Goal: Information Seeking & Learning: Learn about a topic

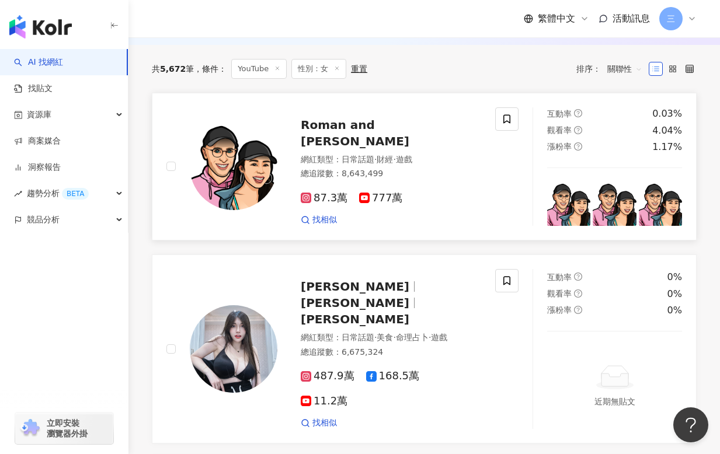
scroll to position [195, 0]
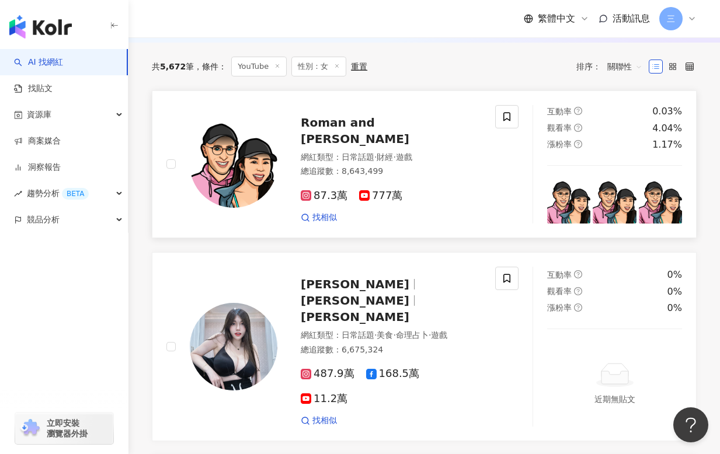
click at [233, 162] on img at bounding box center [234, 164] width 88 height 88
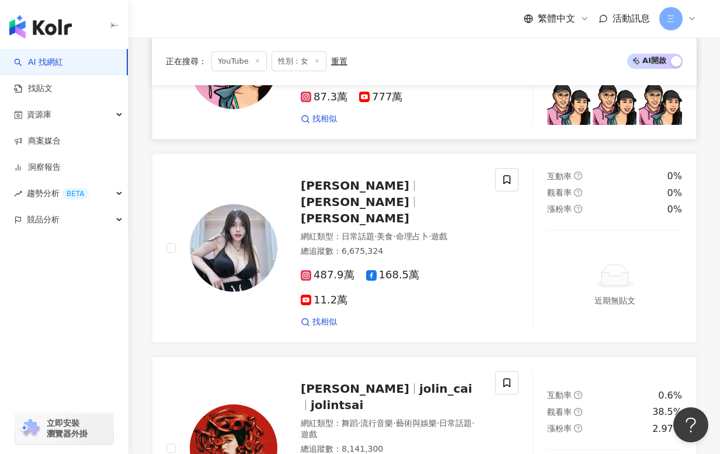
scroll to position [297, 0]
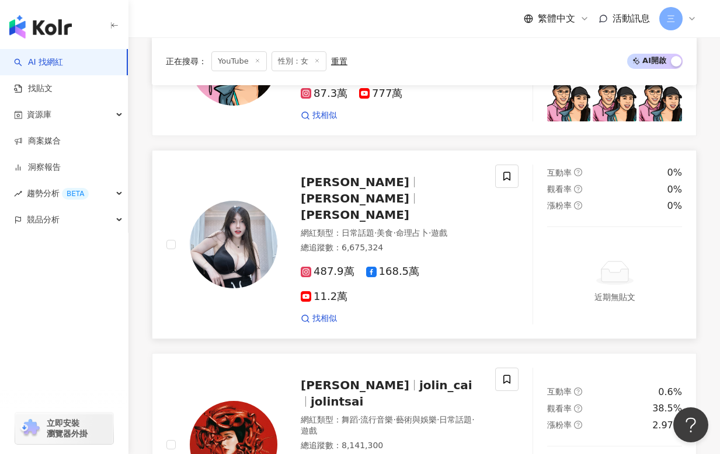
click at [332, 189] on span "謝薇安Vivian" at bounding box center [355, 182] width 109 height 14
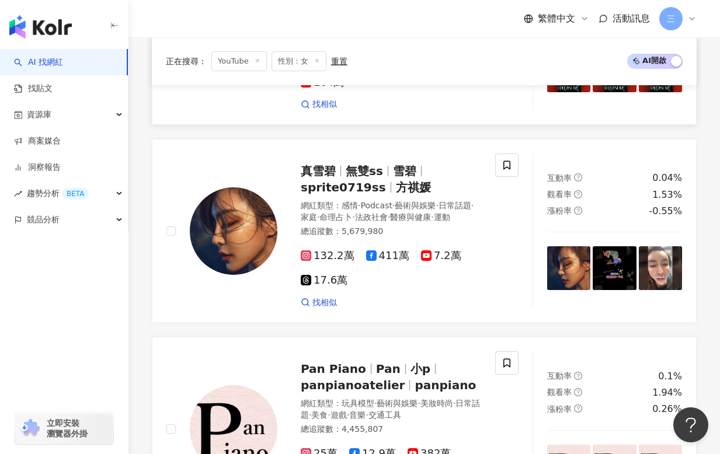
scroll to position [744, 0]
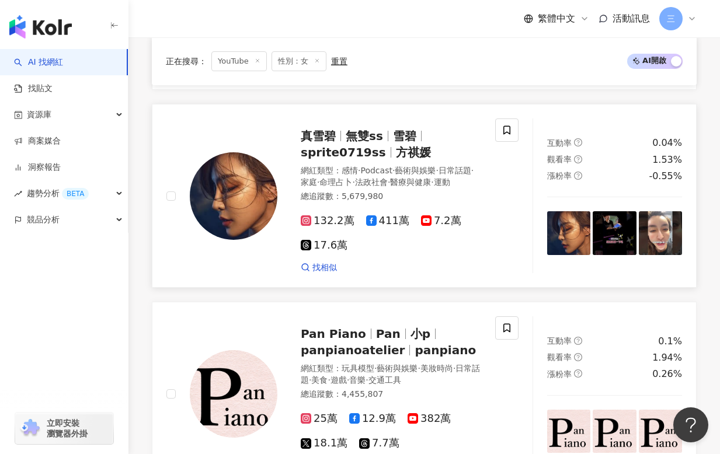
click at [444, 215] on span "7.2萬" at bounding box center [441, 221] width 40 height 12
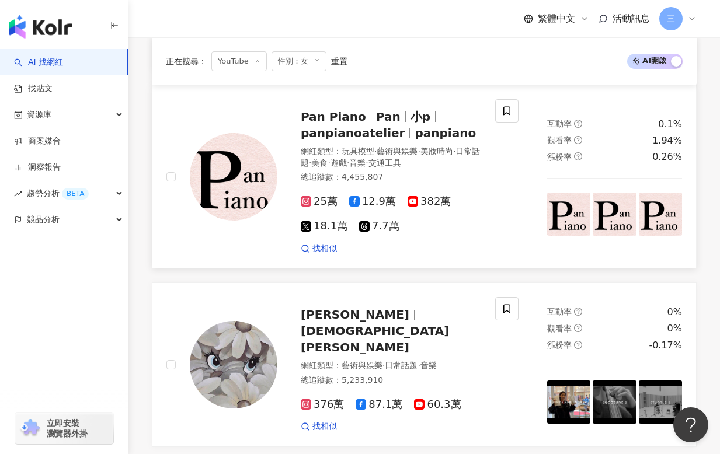
scroll to position [960, 0]
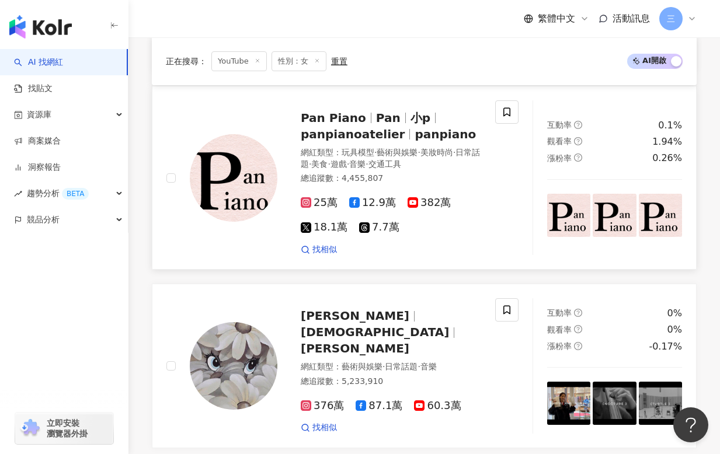
click at [229, 156] on img at bounding box center [234, 178] width 88 height 88
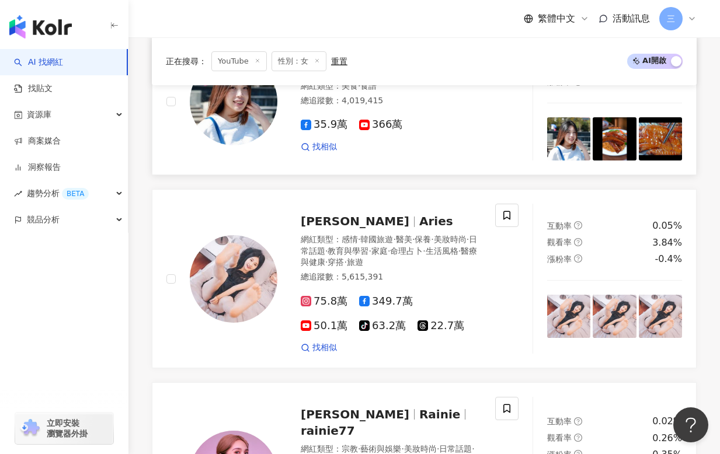
scroll to position [1395, 0]
click at [246, 235] on img at bounding box center [234, 279] width 88 height 88
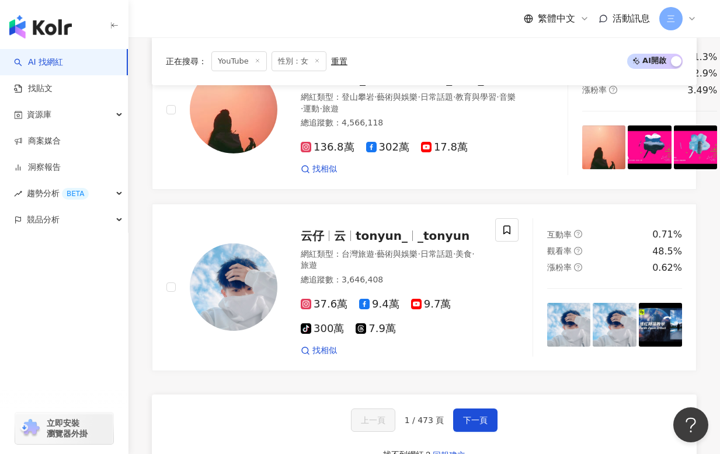
scroll to position [2214, 0]
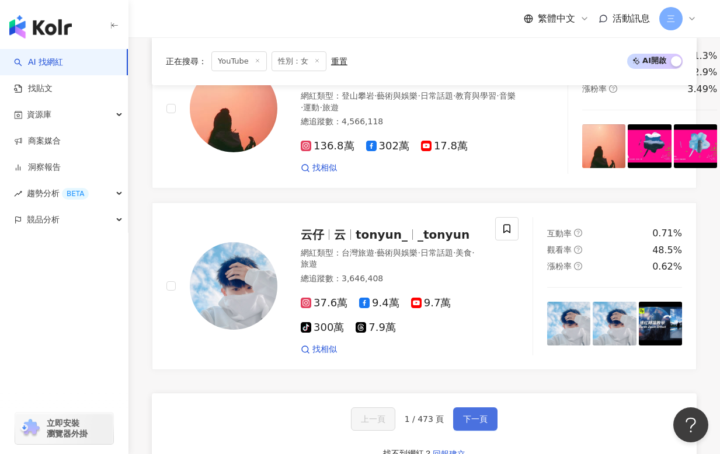
click at [465, 414] on span "下一頁" at bounding box center [475, 418] width 25 height 9
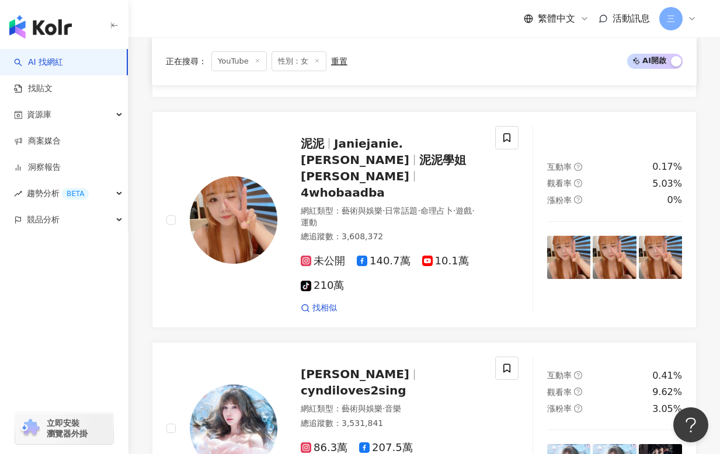
scroll to position [2078, 0]
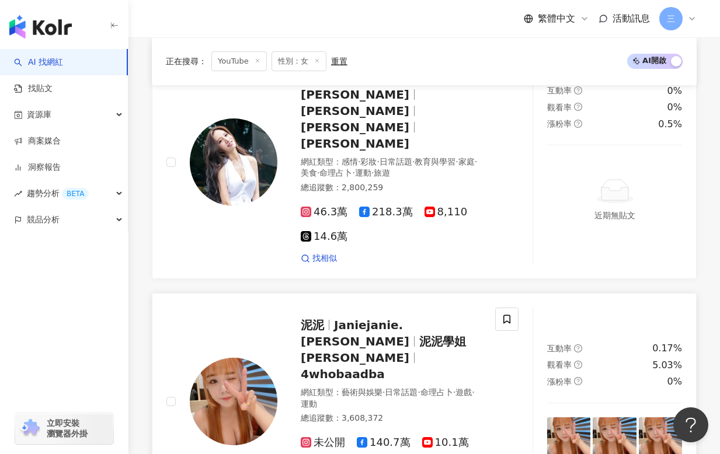
click at [238, 358] on img at bounding box center [234, 402] width 88 height 88
click at [239, 358] on img at bounding box center [234, 402] width 88 height 88
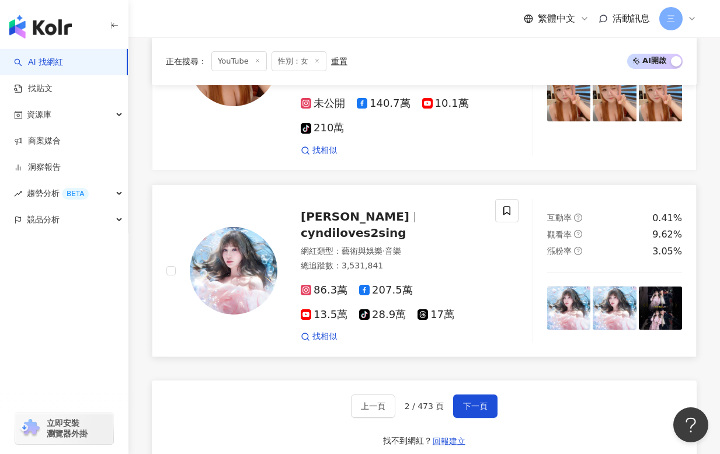
scroll to position [2400, 0]
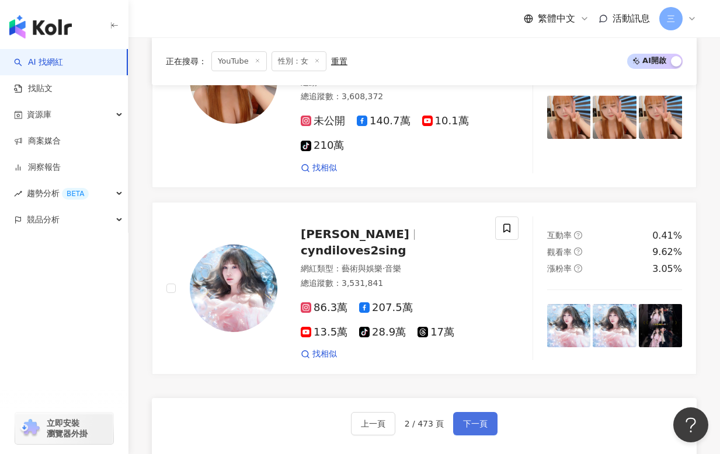
click at [477, 419] on span "下一頁" at bounding box center [475, 423] width 25 height 9
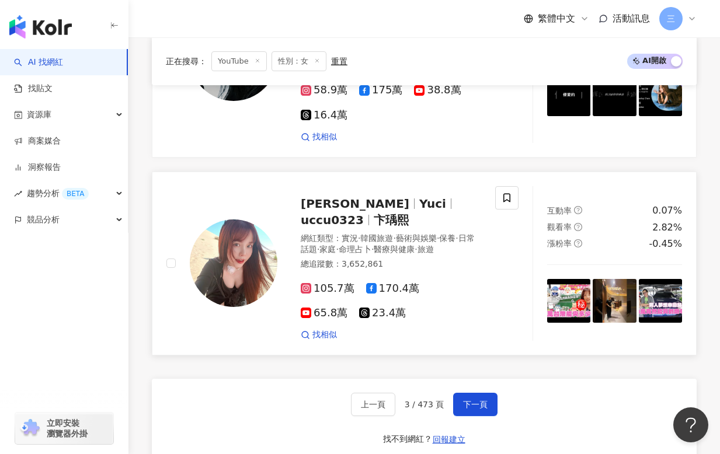
scroll to position [2461, 0]
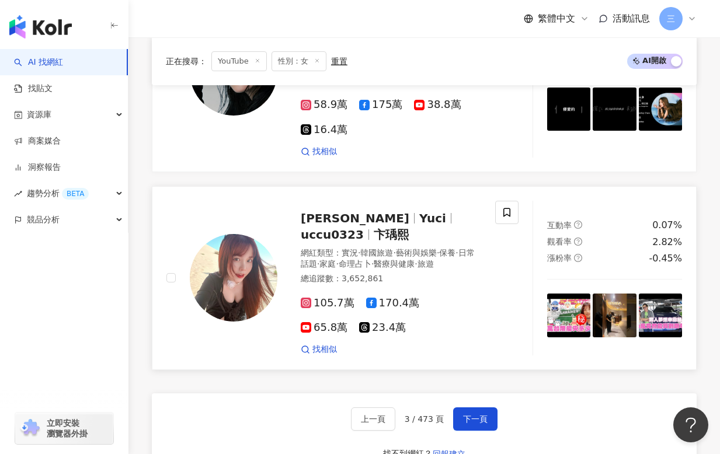
click at [224, 234] on img at bounding box center [234, 278] width 88 height 88
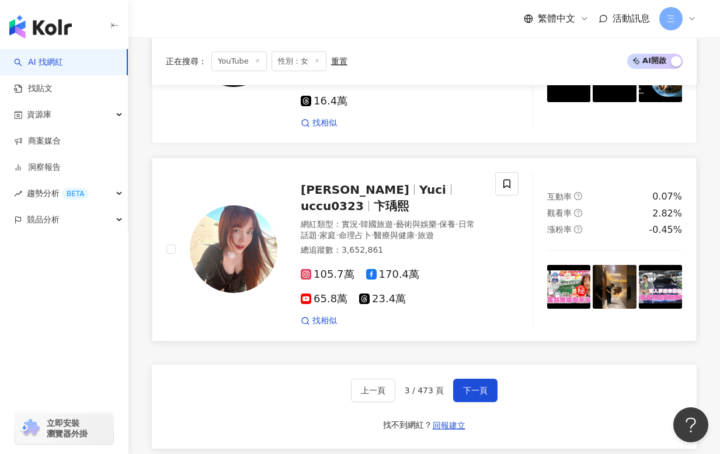
scroll to position [2522, 0]
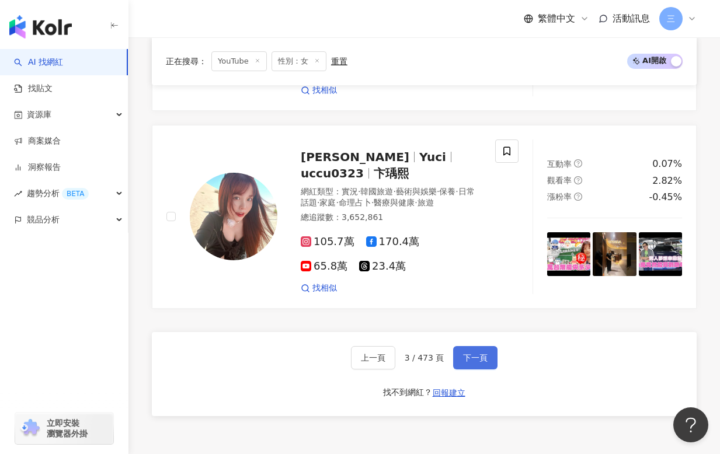
click at [465, 353] on span "下一頁" at bounding box center [475, 357] width 25 height 9
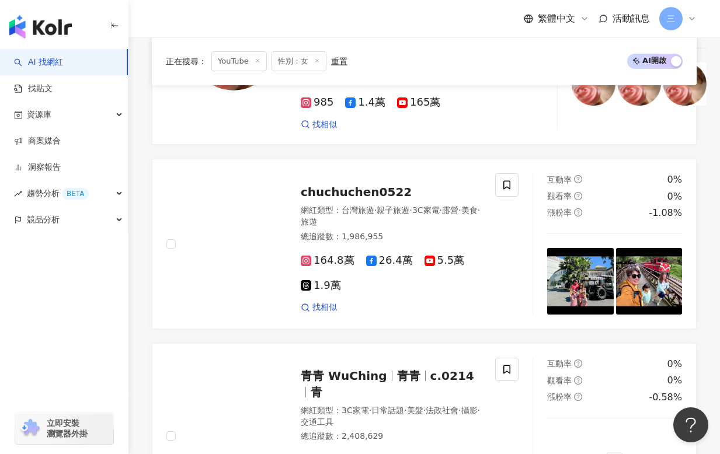
scroll to position [1950, 0]
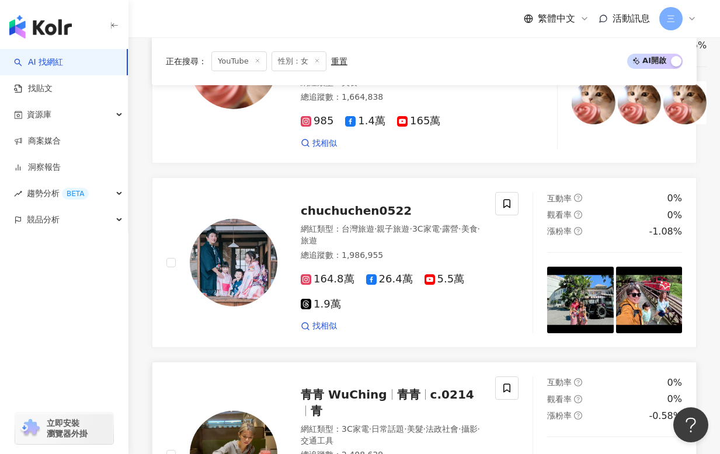
click at [339, 388] on span "青青 WuChing" at bounding box center [344, 395] width 86 height 14
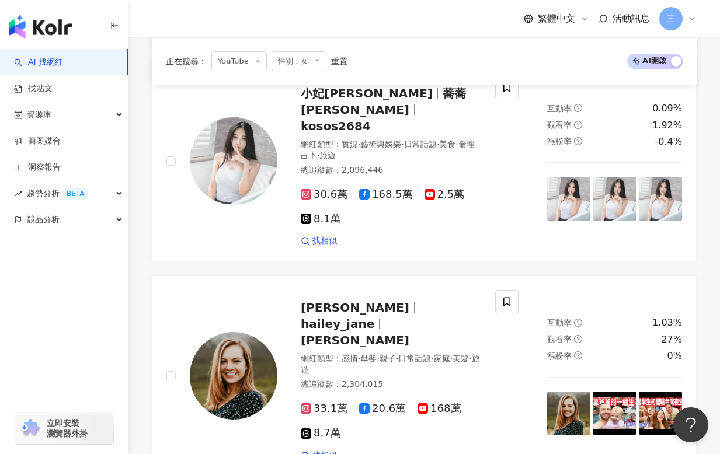
scroll to position [837, 0]
click at [253, 151] on img at bounding box center [234, 161] width 88 height 88
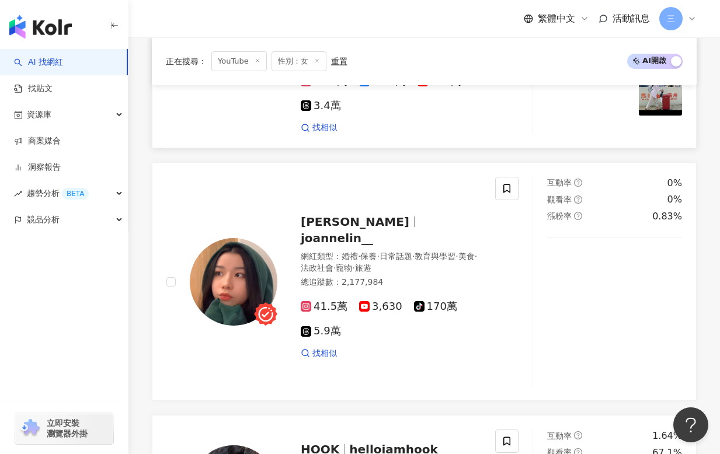
scroll to position [323, 0]
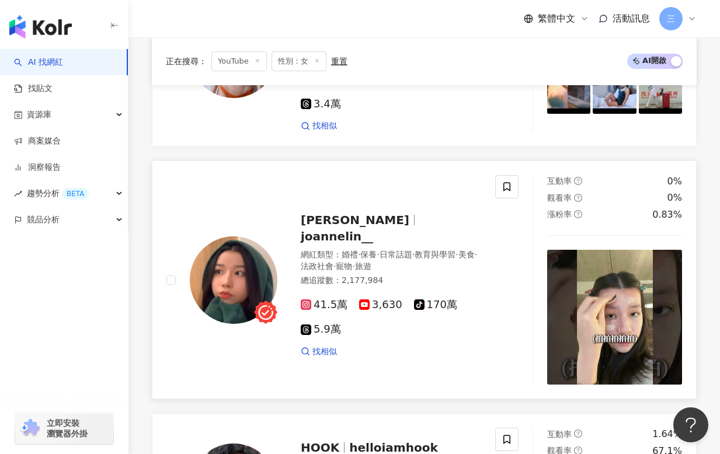
click at [229, 287] on img at bounding box center [234, 280] width 88 height 88
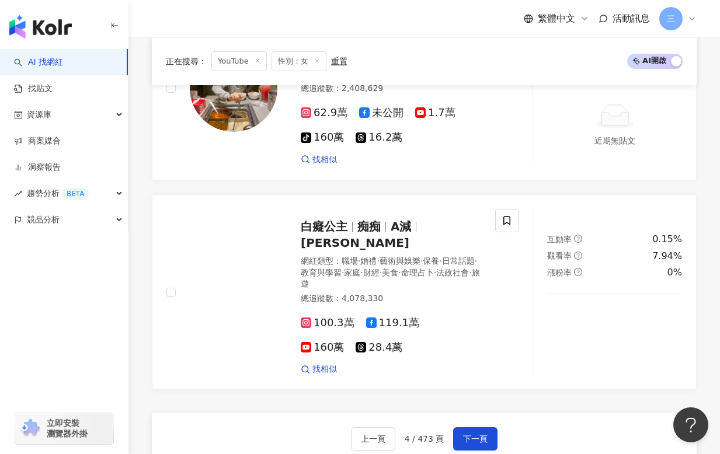
scroll to position [2565, 0]
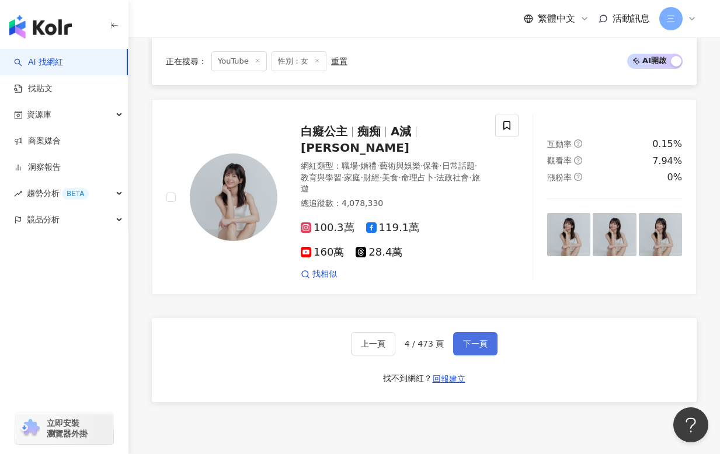
click at [468, 339] on span "下一頁" at bounding box center [475, 343] width 25 height 9
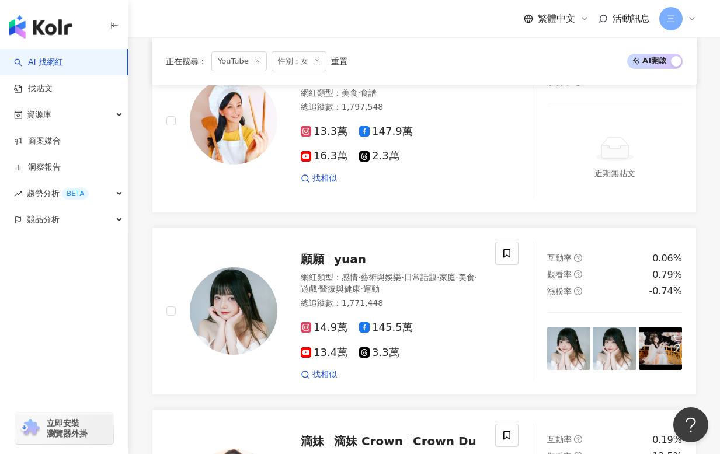
scroll to position [1457, 0]
click at [232, 275] on img at bounding box center [234, 311] width 88 height 88
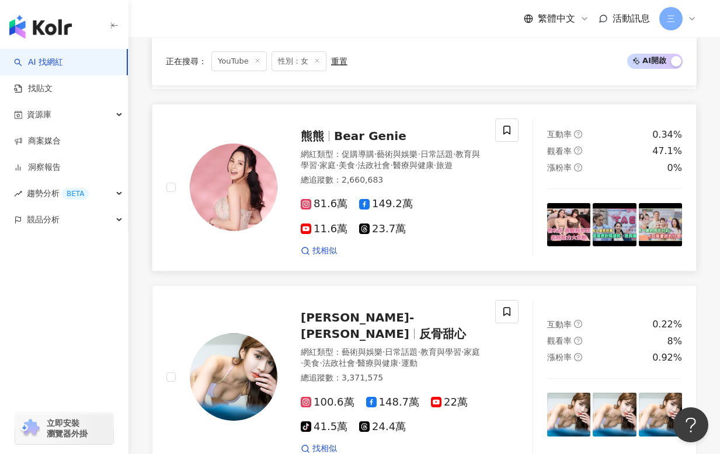
scroll to position [1005, 0]
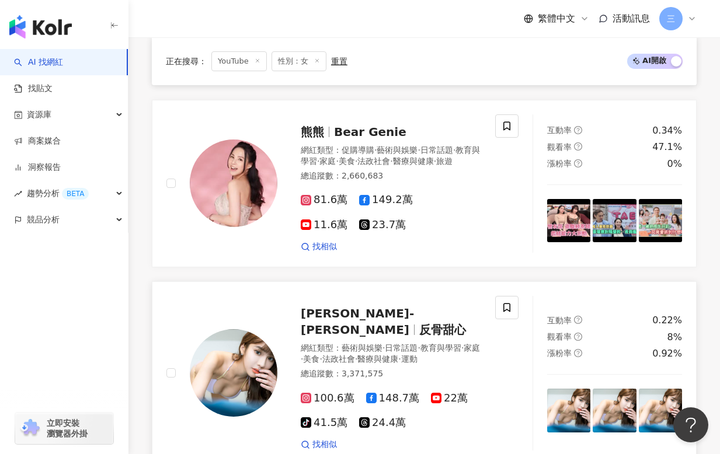
click at [244, 335] on img at bounding box center [234, 373] width 88 height 88
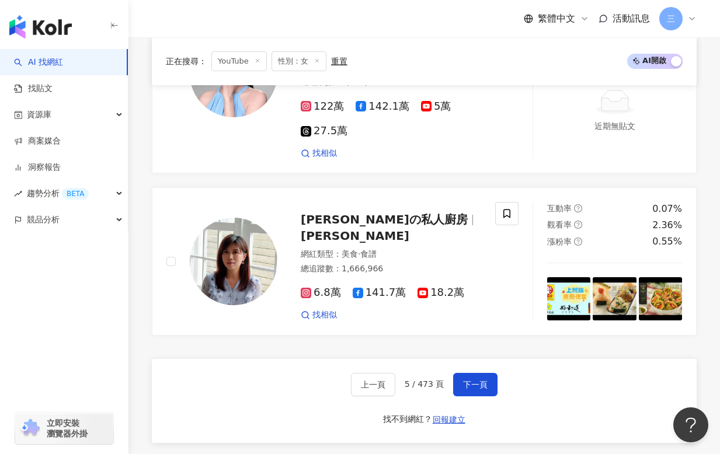
scroll to position [2363, 0]
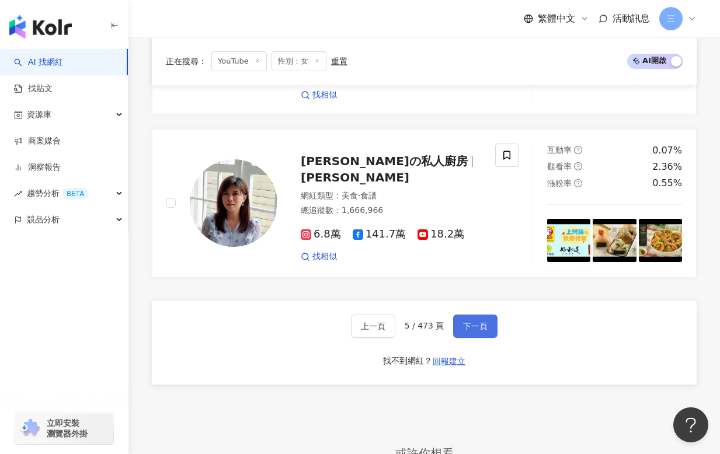
click at [486, 315] on button "下一頁" at bounding box center [475, 326] width 44 height 23
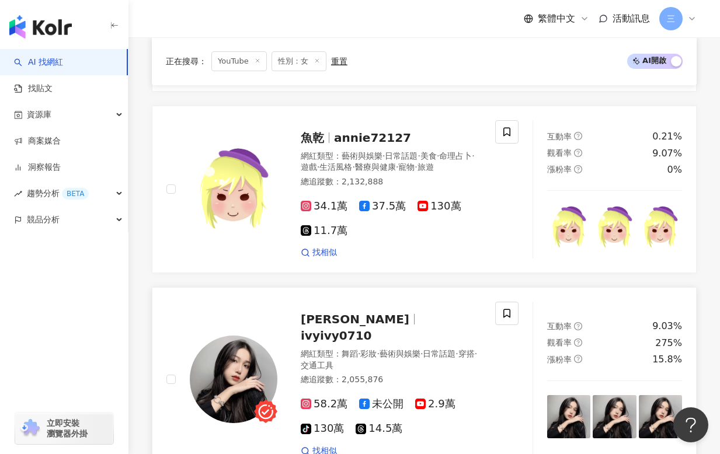
scroll to position [2060, 0]
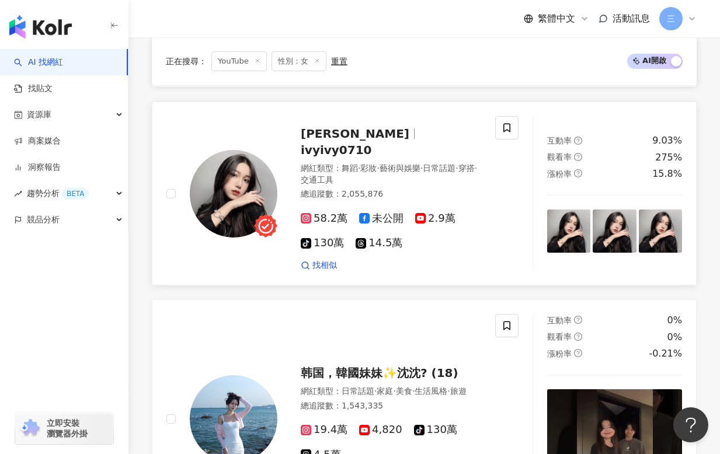
click at [427, 212] on span "2.9萬" at bounding box center [435, 218] width 40 height 12
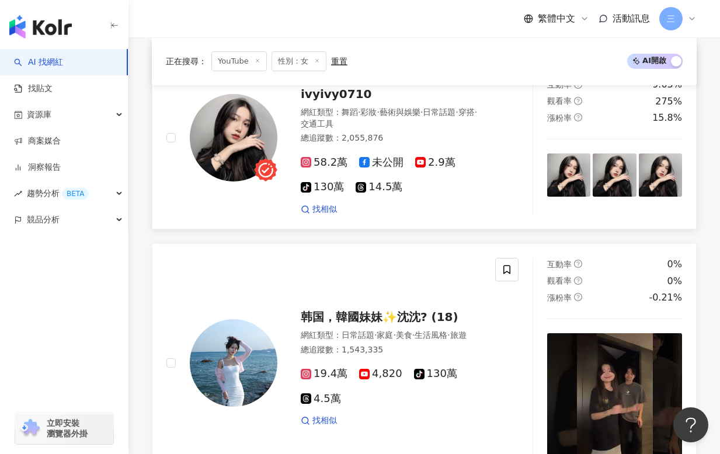
scroll to position [2132, 0]
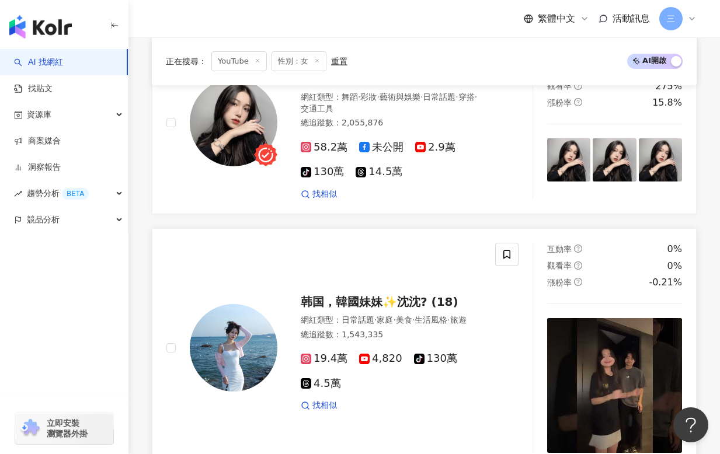
click at [240, 346] on img at bounding box center [234, 348] width 88 height 88
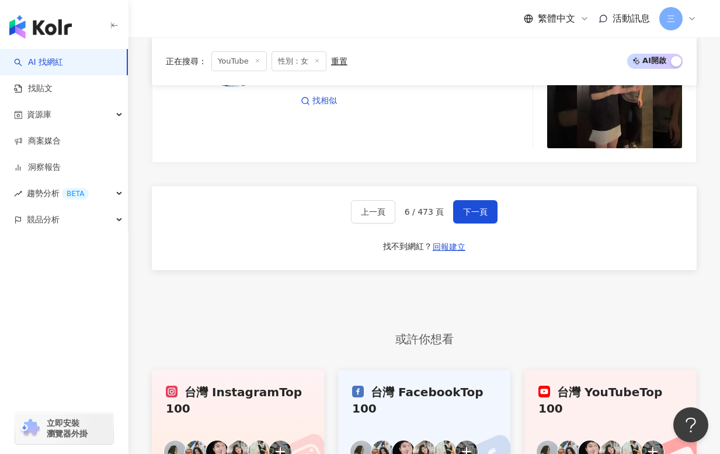
scroll to position [2387, 0]
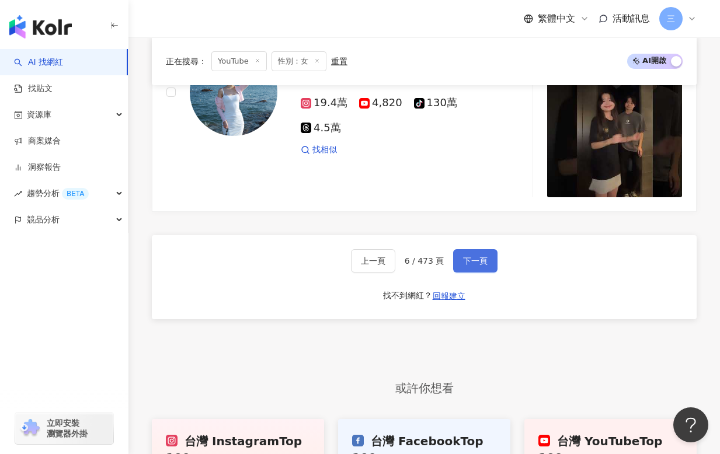
click at [469, 256] on span "下一頁" at bounding box center [475, 260] width 25 height 9
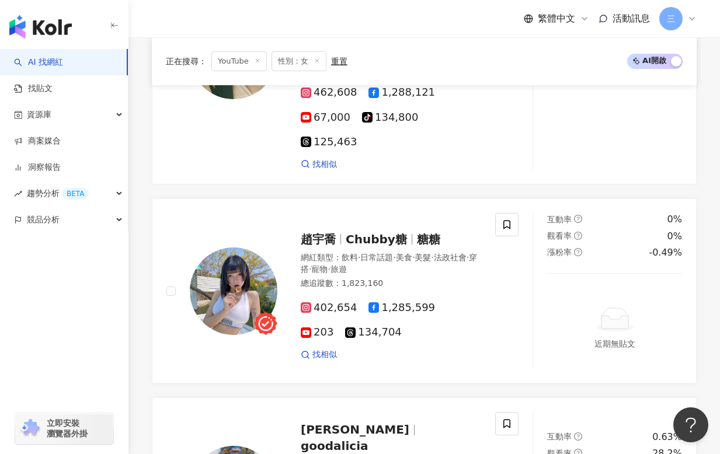
scroll to position [193, 0]
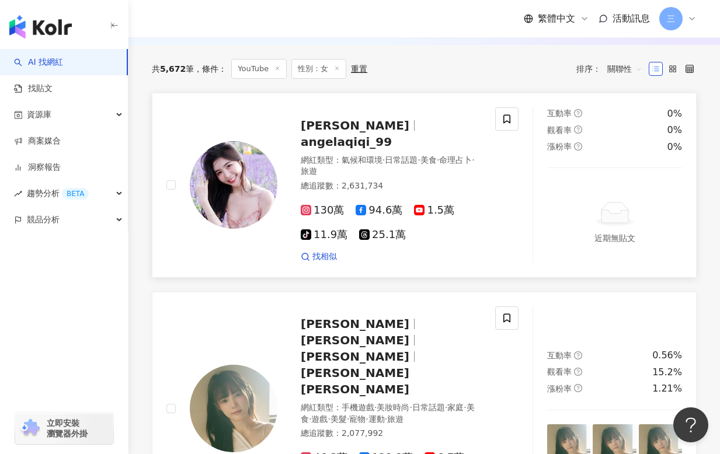
click at [224, 180] on img at bounding box center [234, 185] width 88 height 88
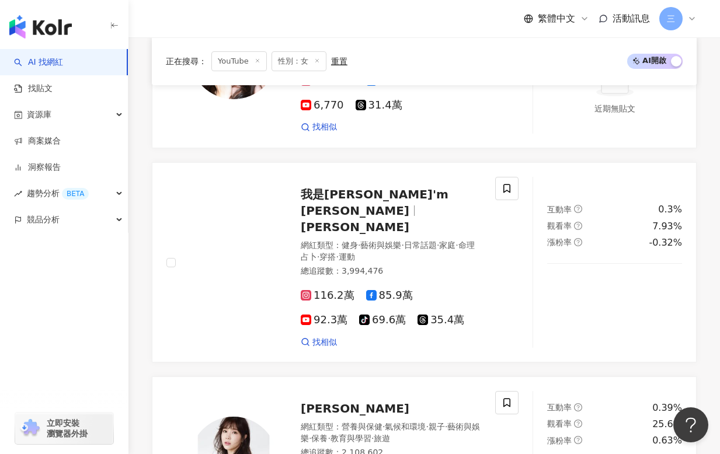
scroll to position [1872, 0]
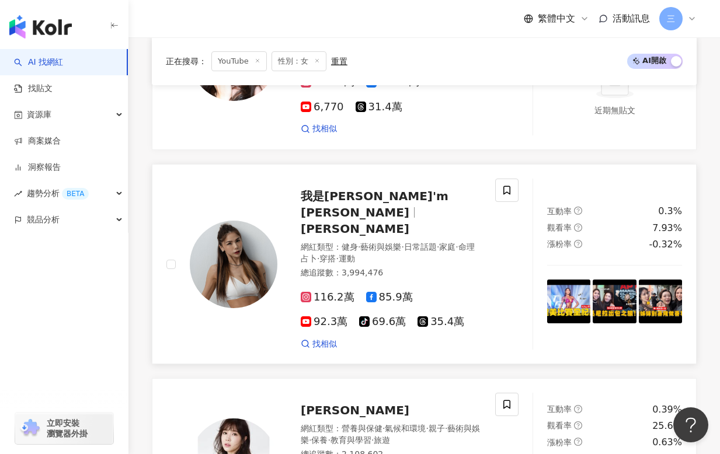
click at [228, 221] on img at bounding box center [234, 265] width 88 height 88
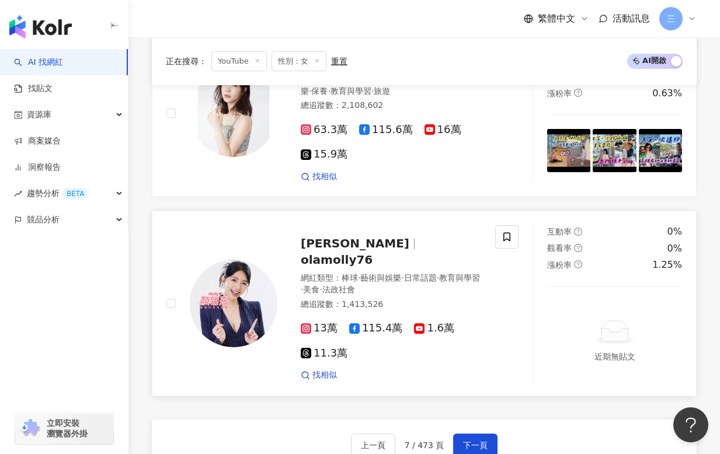
scroll to position [2223, 0]
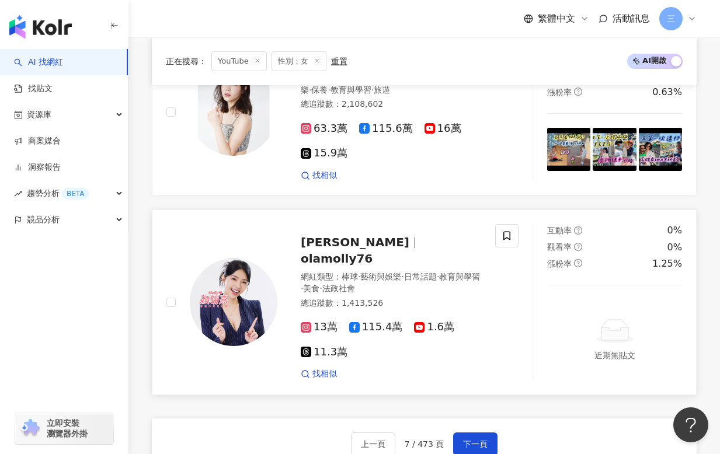
click at [306, 235] on span "Molly 翎熹" at bounding box center [355, 242] width 109 height 14
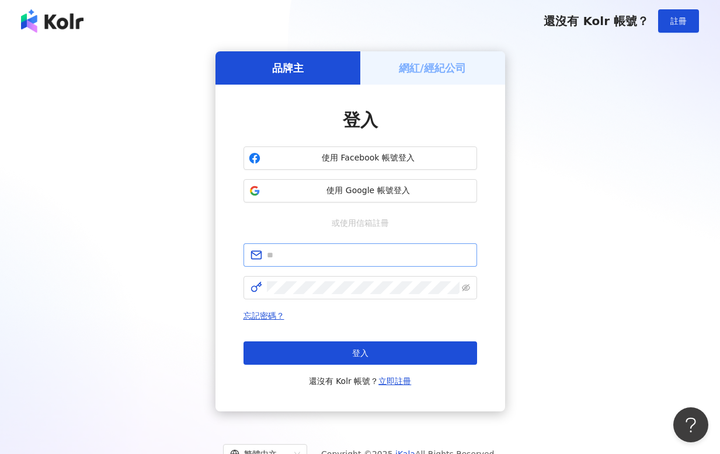
click at [337, 264] on span at bounding box center [359, 254] width 233 height 23
click at [334, 253] on input "text" at bounding box center [368, 255] width 203 height 13
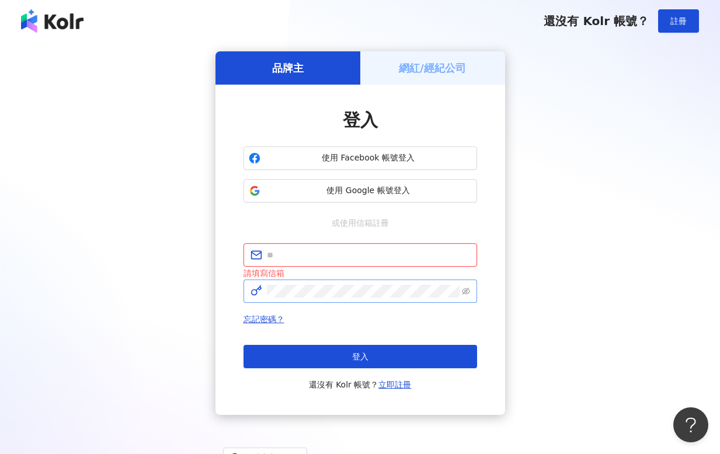
type input "**********"
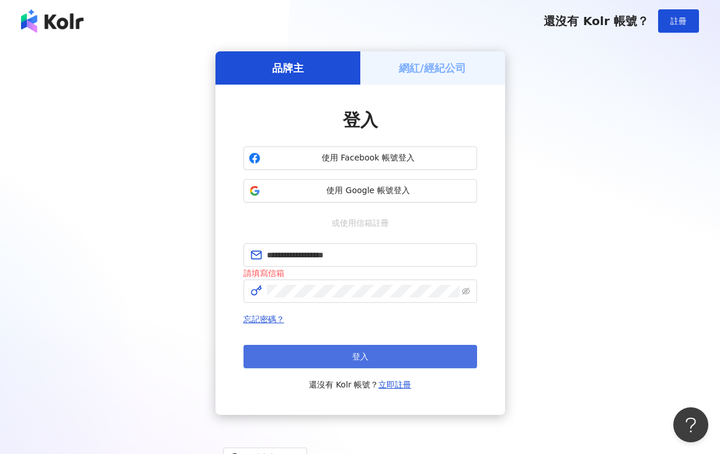
click at [357, 350] on button "登入" at bounding box center [359, 356] width 233 height 23
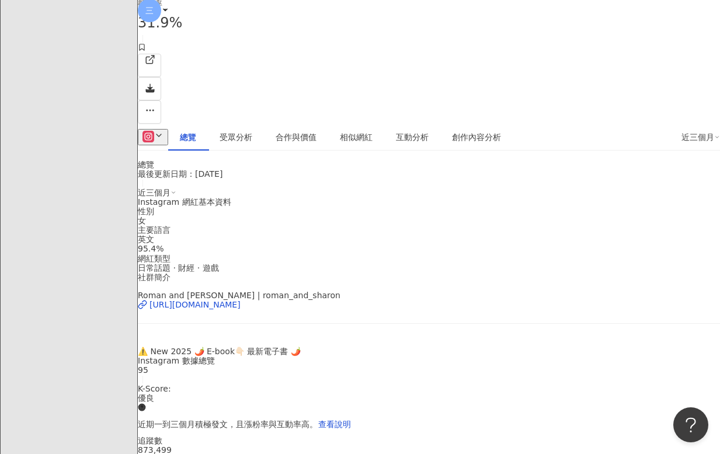
scroll to position [223, 0]
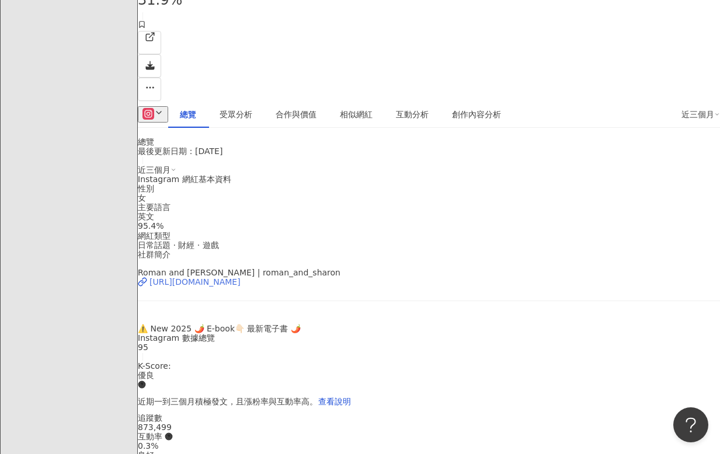
click at [240, 277] on div "https://www.instagram.com/roman_and_sharon/" at bounding box center [194, 281] width 91 height 9
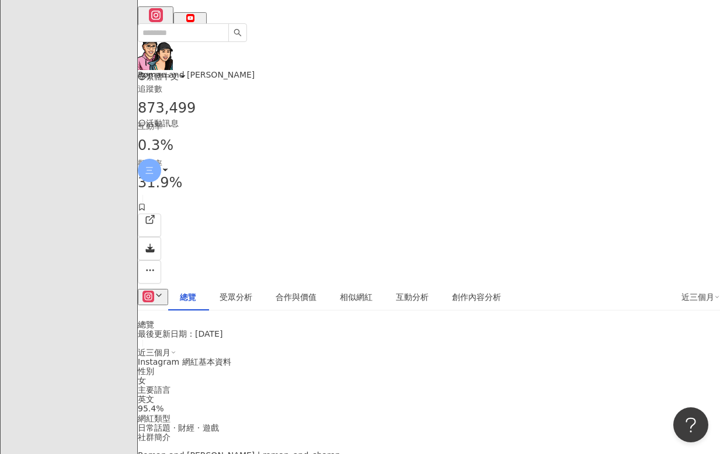
scroll to position [0, 0]
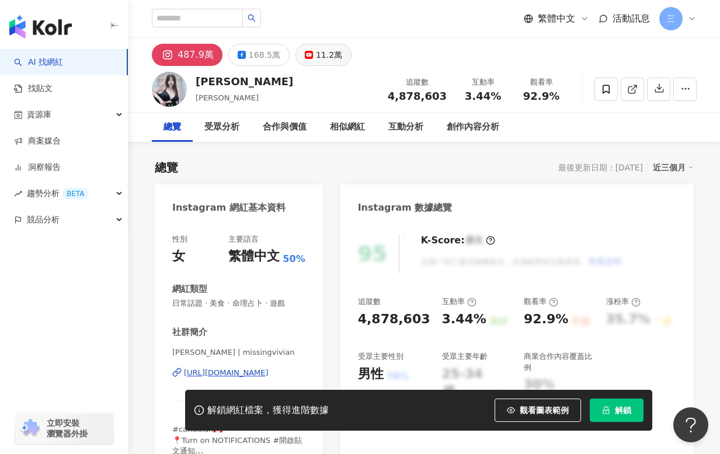
click at [316, 56] on div "11.2萬" at bounding box center [329, 55] width 26 height 16
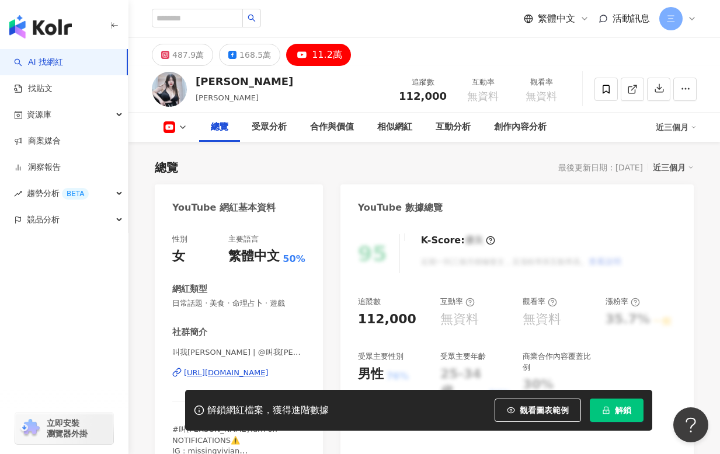
scroll to position [172, 0]
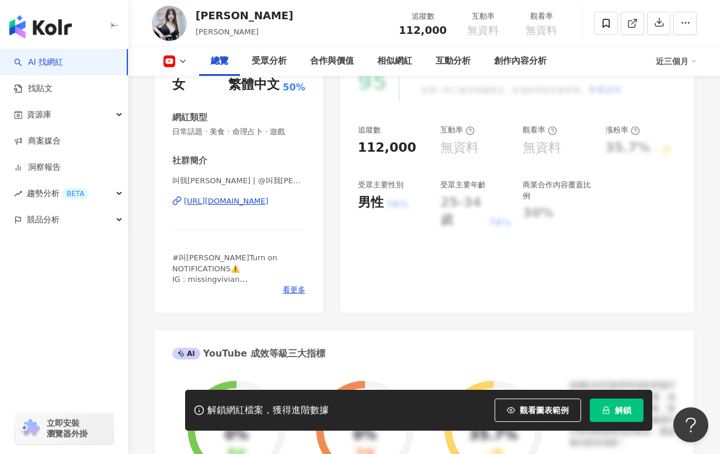
click at [246, 201] on div "https://www.youtube.com/channel/UCHqCJf_YPKu5qPiAKfTxDxQ" at bounding box center [226, 201] width 85 height 11
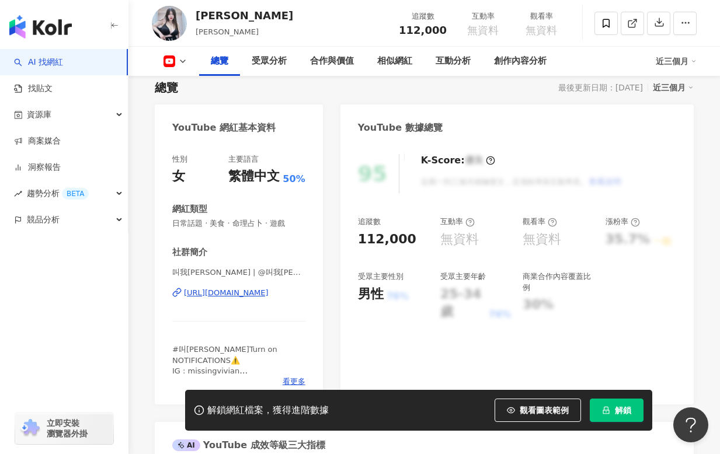
scroll to position [47, 0]
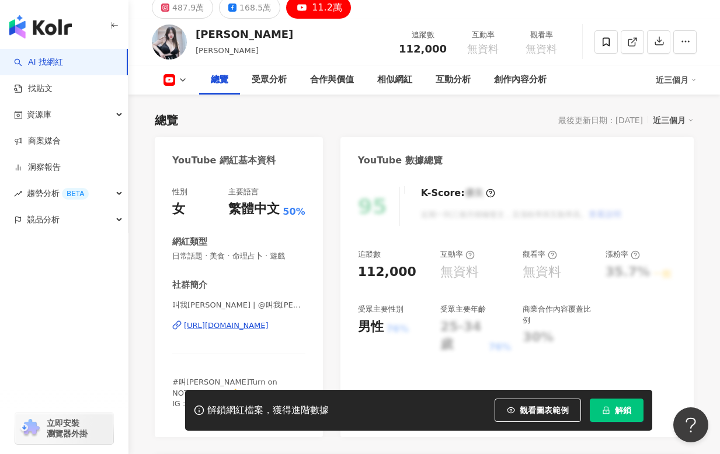
click at [183, 76] on icon at bounding box center [182, 79] width 9 height 9
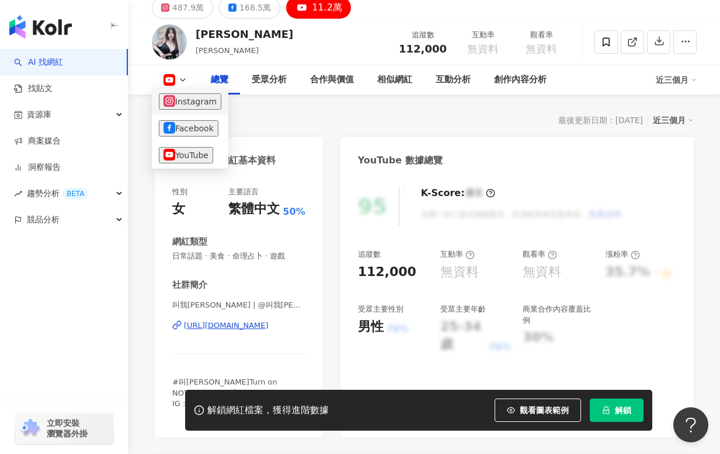
click at [188, 101] on button "Instagram" at bounding box center [190, 101] width 62 height 16
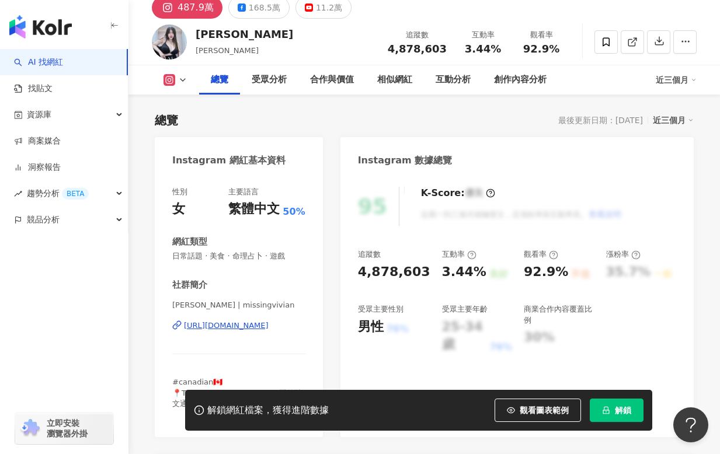
scroll to position [44, 0]
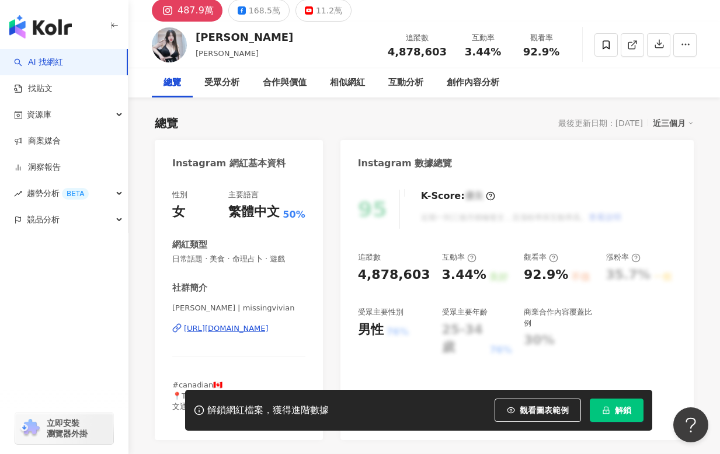
click at [239, 325] on div "https://www.instagram.com/missingvivian/" at bounding box center [226, 328] width 85 height 11
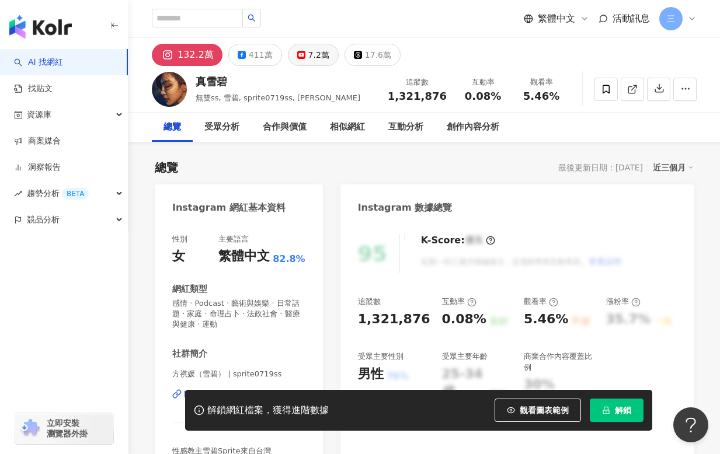
click at [313, 55] on div "7.2萬" at bounding box center [318, 55] width 21 height 16
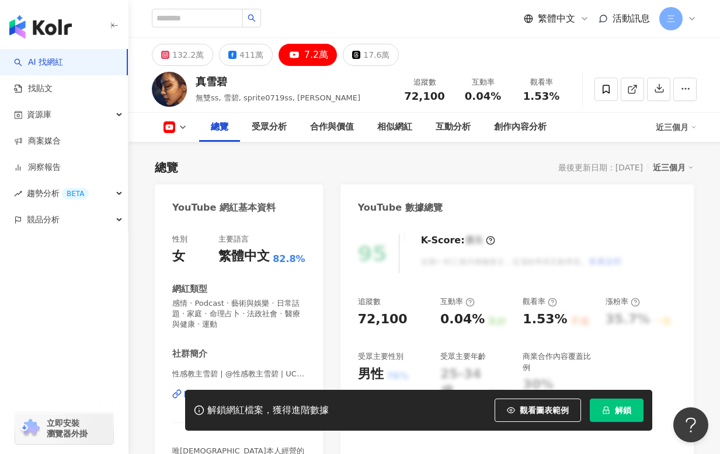
scroll to position [230, 0]
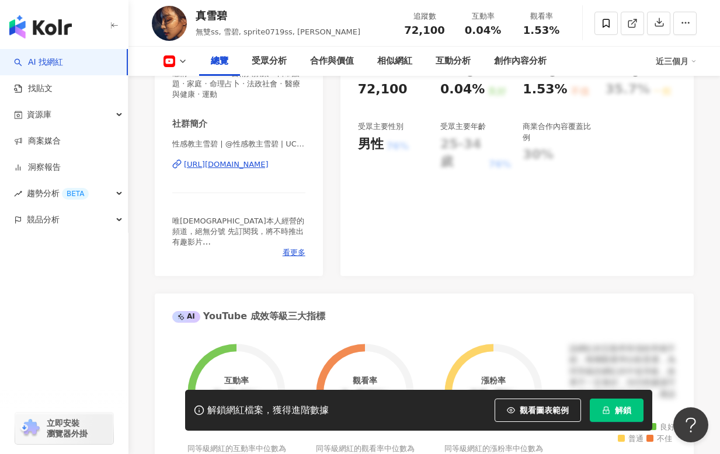
click at [244, 168] on div "https://www.youtube.com/channel/UCq5dEofwfu5iJdxt08ZEN6A" at bounding box center [226, 164] width 85 height 11
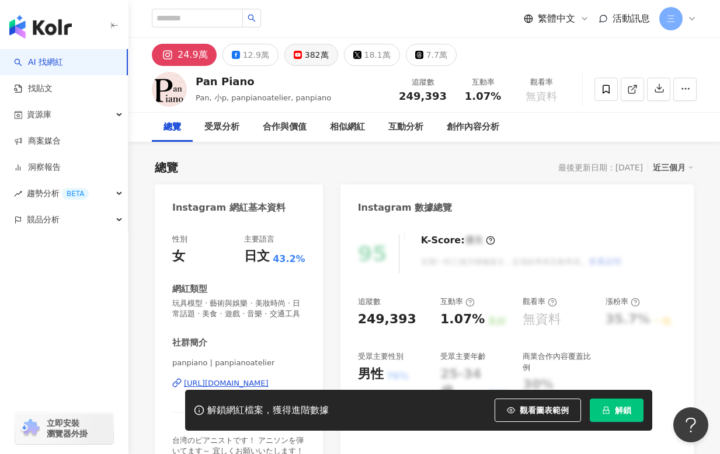
click at [307, 54] on div "382萬" at bounding box center [317, 55] width 24 height 16
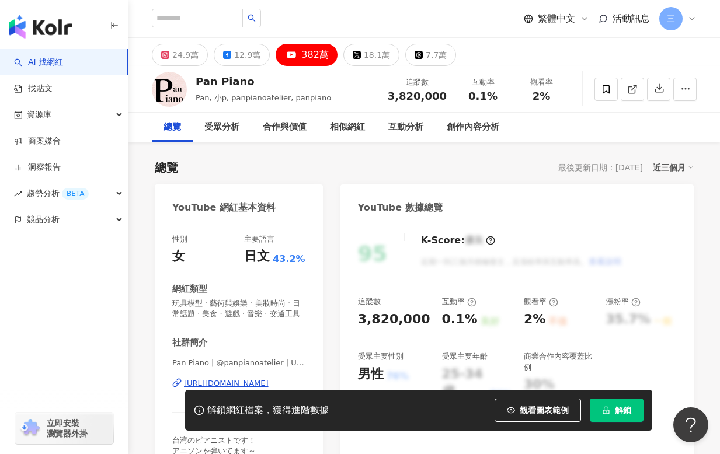
scroll to position [111, 0]
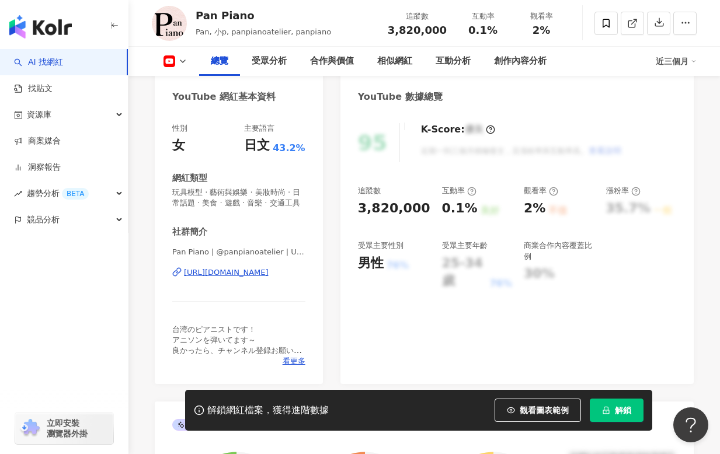
click at [230, 267] on div "[URL][DOMAIN_NAME]" at bounding box center [226, 272] width 85 height 11
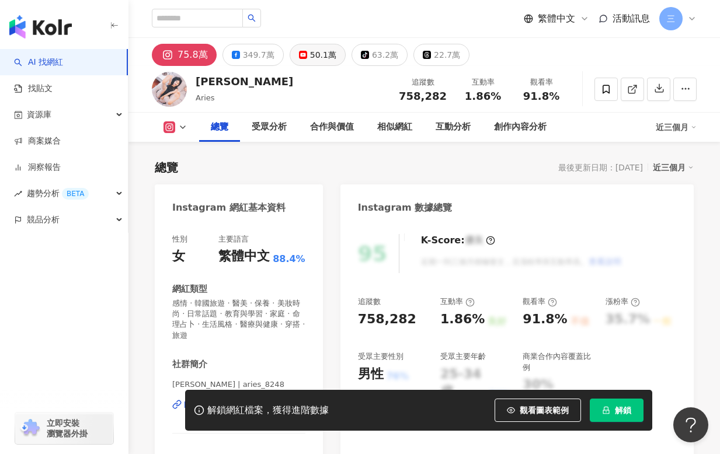
click at [310, 50] on div "50.1萬" at bounding box center [323, 55] width 26 height 16
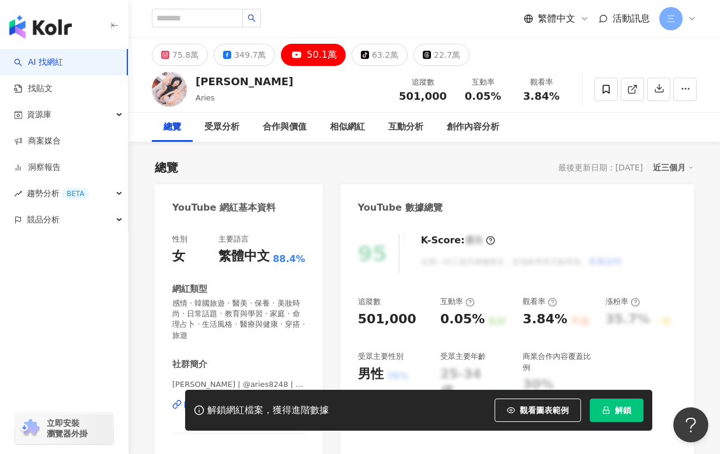
scroll to position [90, 0]
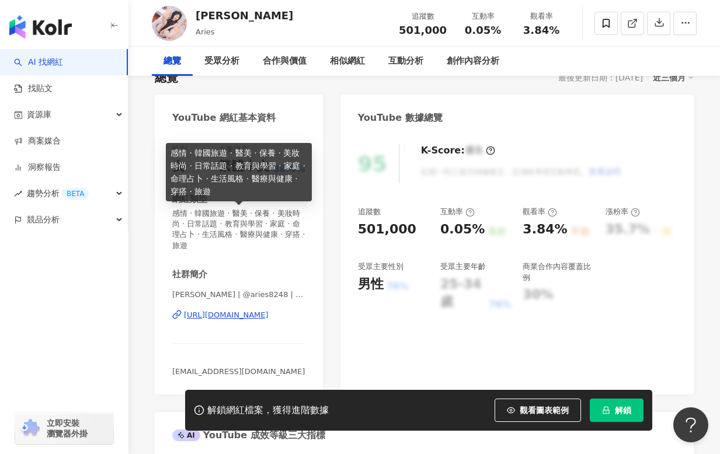
click at [236, 310] on div "https://www.youtube.com/channel/UC3rrCl8CcCFDCI9Ti2rHsnw" at bounding box center [226, 315] width 85 height 11
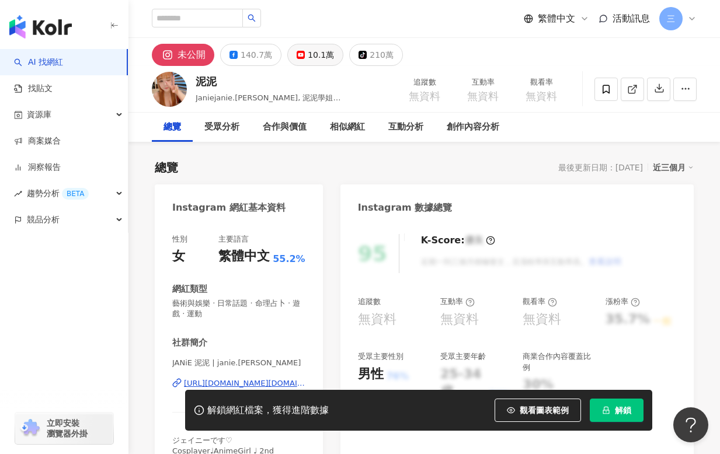
click at [306, 46] on button "10.1萬" at bounding box center [315, 55] width 56 height 22
click at [308, 59] on div "10.1萬" at bounding box center [321, 55] width 26 height 16
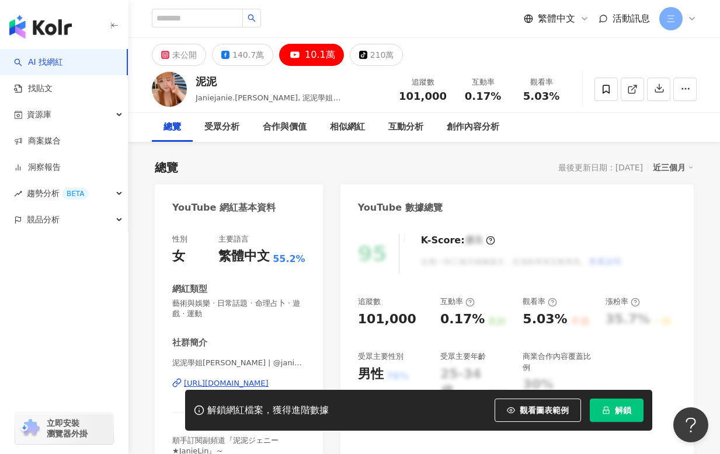
scroll to position [163, 0]
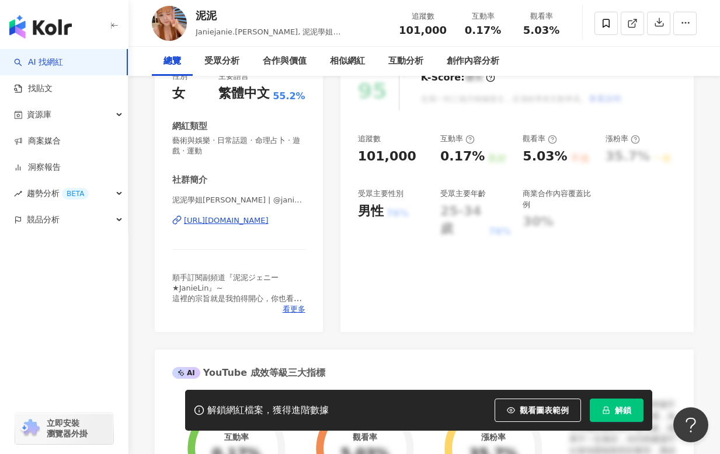
click at [239, 222] on div "https://www.youtube.com/channel/UC4kD7CBlnViR7ogM7yNTC_A" at bounding box center [226, 220] width 85 height 11
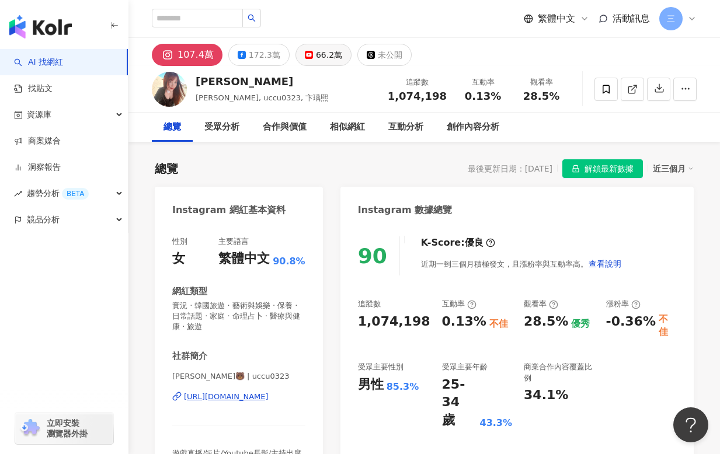
click at [316, 54] on div "66.2萬" at bounding box center [329, 55] width 26 height 16
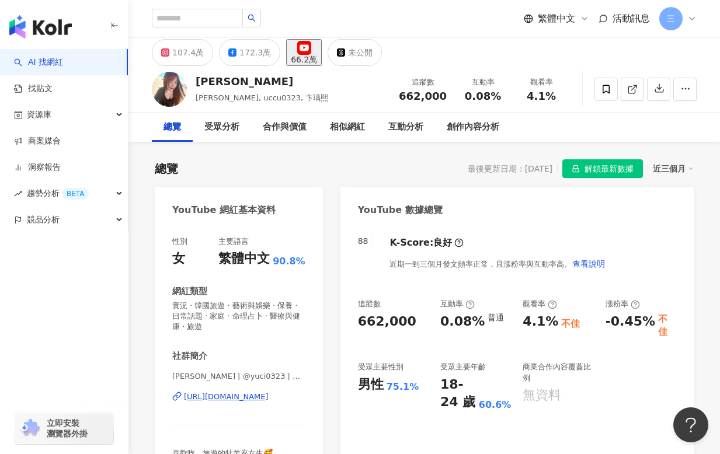
click at [217, 399] on div "[URL][DOMAIN_NAME]" at bounding box center [226, 397] width 85 height 11
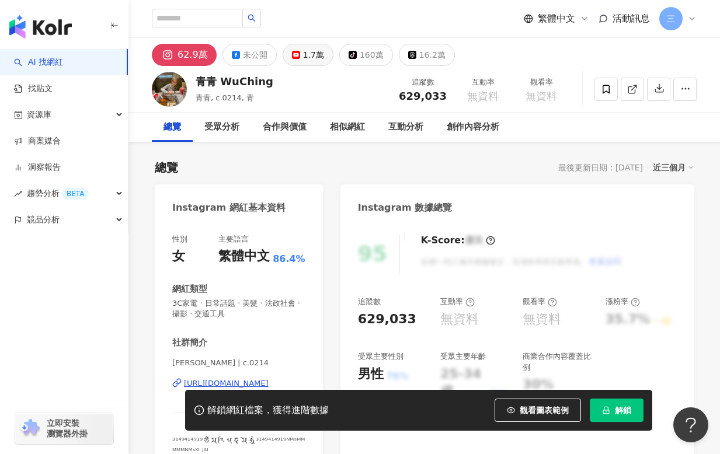
drag, startPoint x: 301, startPoint y: 67, endPoint x: 310, endPoint y: 57, distance: 13.2
click at [310, 57] on div "1.7萬" at bounding box center [313, 55] width 21 height 16
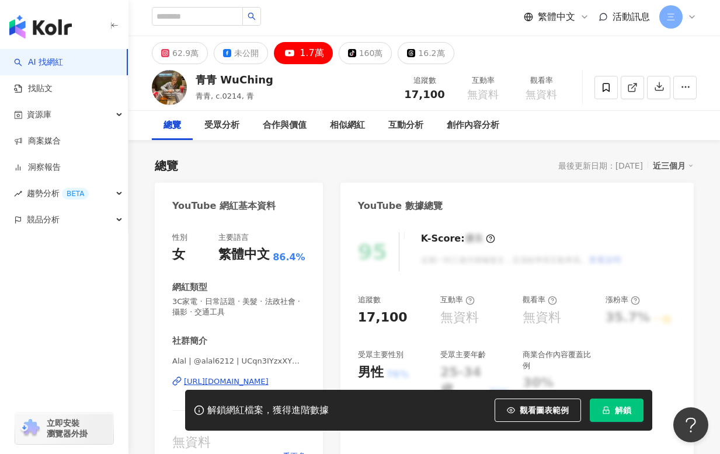
click at [260, 356] on div "Alal | @alal6212 | UCqn3IYzxXYM8SVXdWDsJLPw https://www.youtube.com/channel/UCq…" at bounding box center [238, 390] width 133 height 68
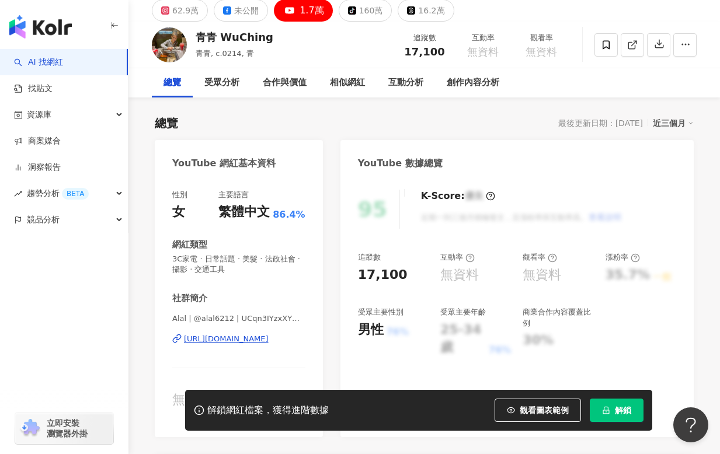
click at [260, 337] on div "https://www.youtube.com/channel/UCqn3IYzxXYM8SVXdWDsJLPw" at bounding box center [226, 339] width 85 height 11
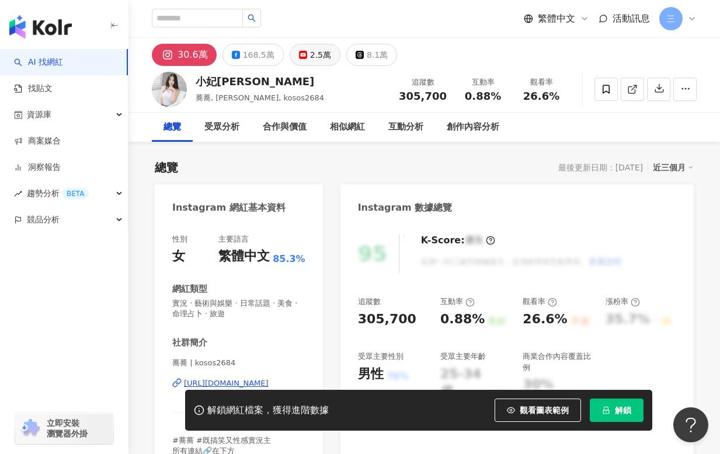
click at [315, 56] on div "2.5萬" at bounding box center [320, 55] width 21 height 16
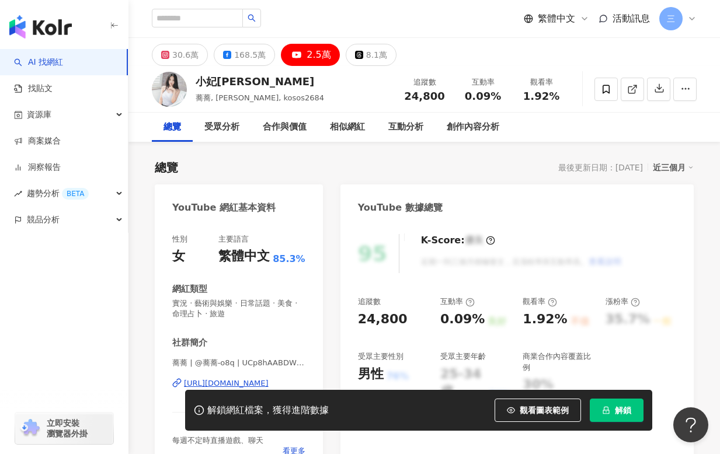
scroll to position [4, 0]
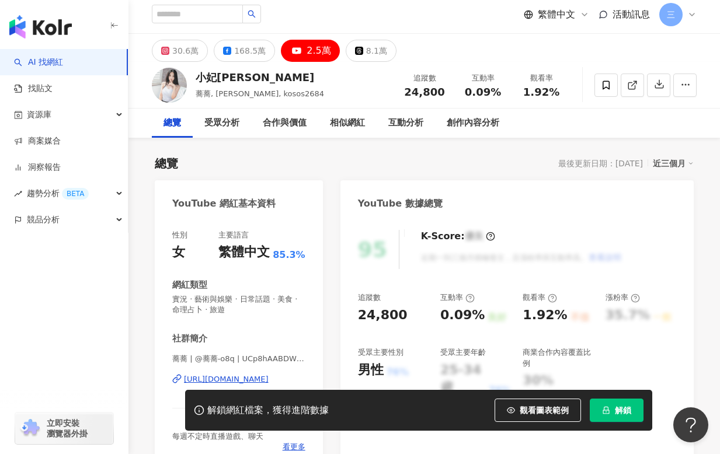
click at [245, 374] on div "[URL][DOMAIN_NAME]" at bounding box center [226, 379] width 85 height 11
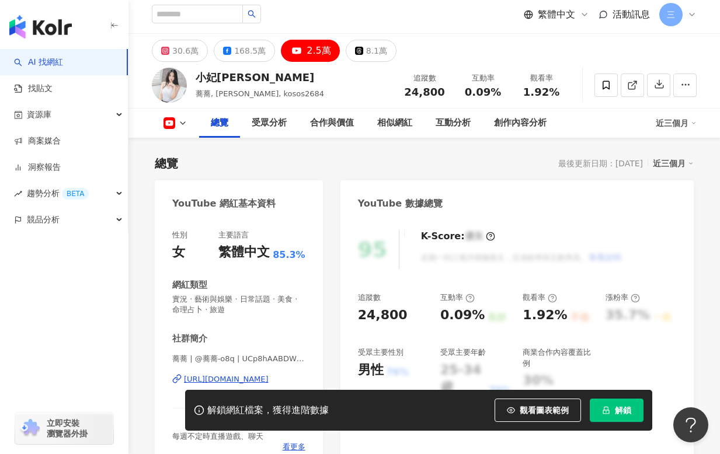
scroll to position [189, 0]
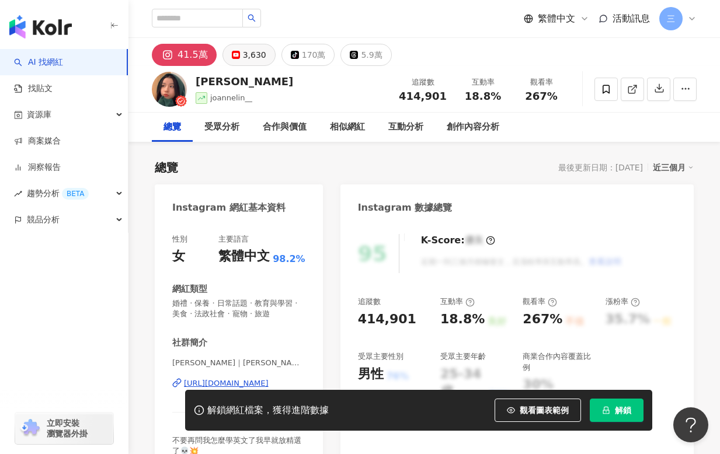
click at [253, 55] on div "3,630" at bounding box center [254, 55] width 23 height 16
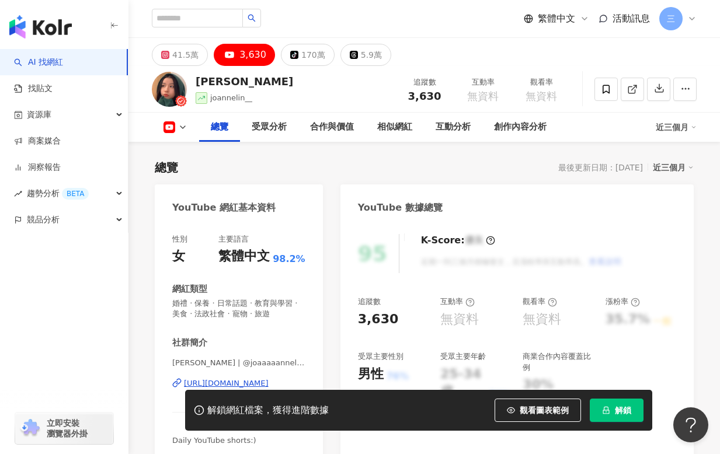
scroll to position [231, 0]
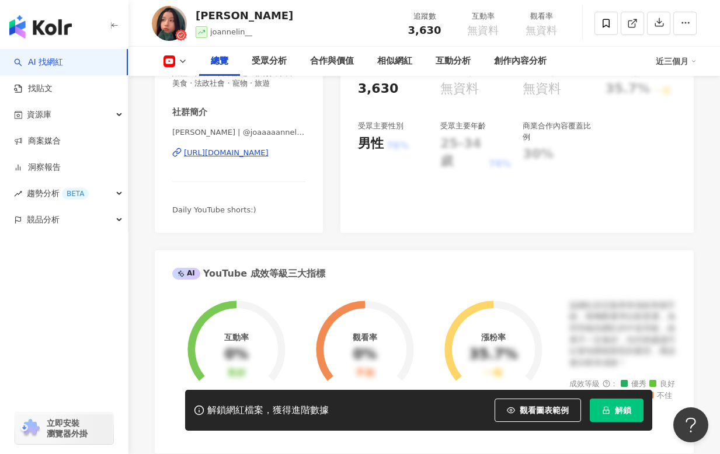
click at [234, 154] on div "https://www.youtube.com/channel/UCpyvaGgPyrNOURPMpb8hd4w" at bounding box center [226, 153] width 85 height 11
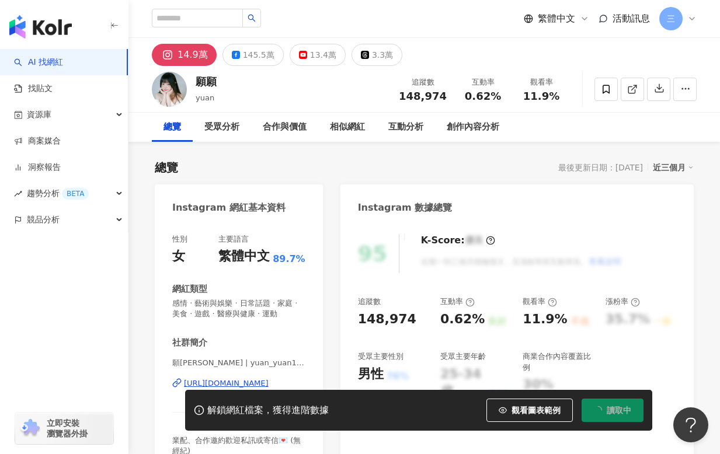
click at [313, 58] on div "13.4萬" at bounding box center [323, 55] width 26 height 16
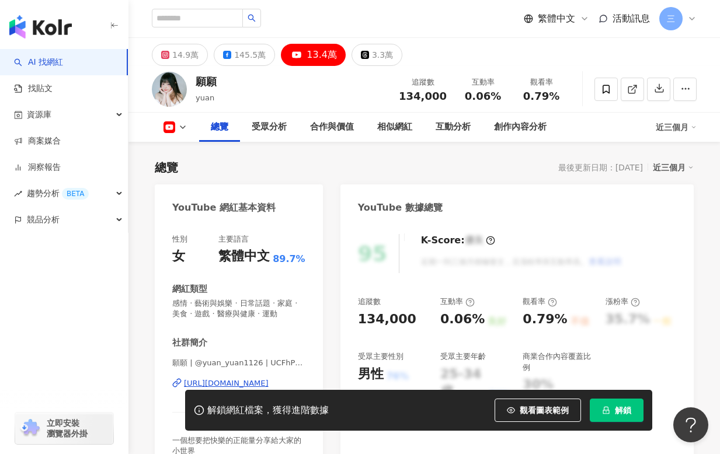
scroll to position [88, 0]
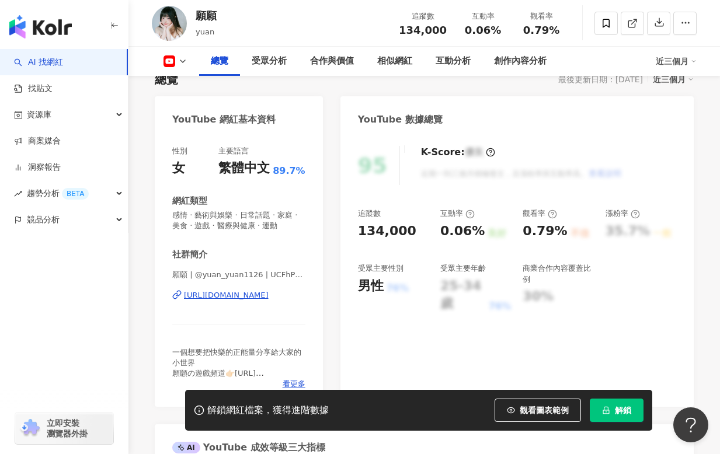
click at [216, 298] on div "https://www.youtube.com/channel/UCFhPyFjiwqjO7LHgpfTcUbA" at bounding box center [226, 295] width 85 height 11
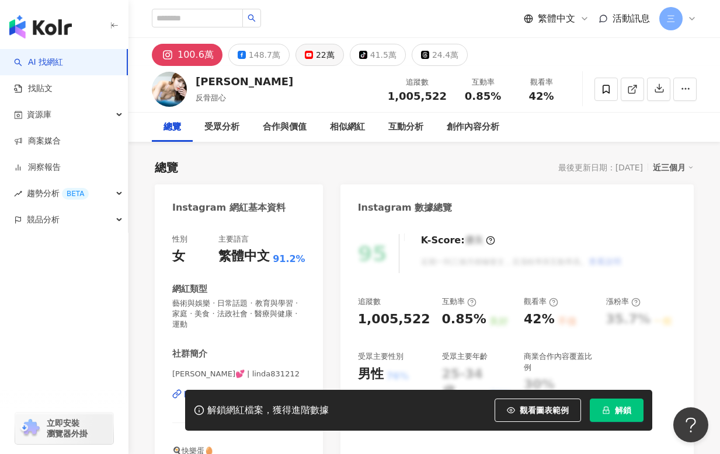
click at [305, 61] on button "22萬" at bounding box center [319, 55] width 48 height 22
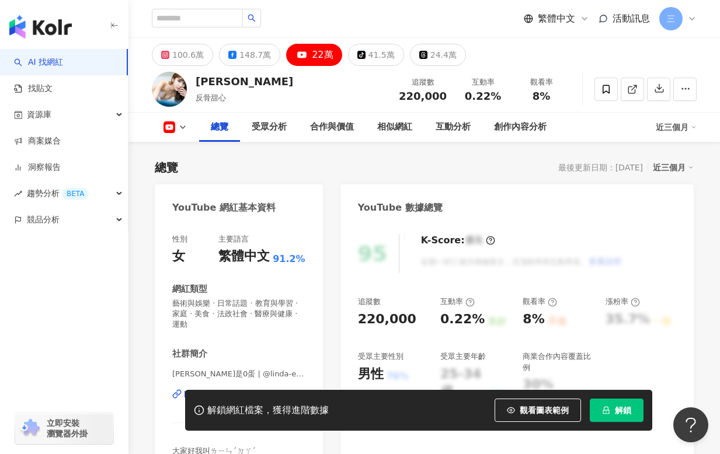
scroll to position [250, 0]
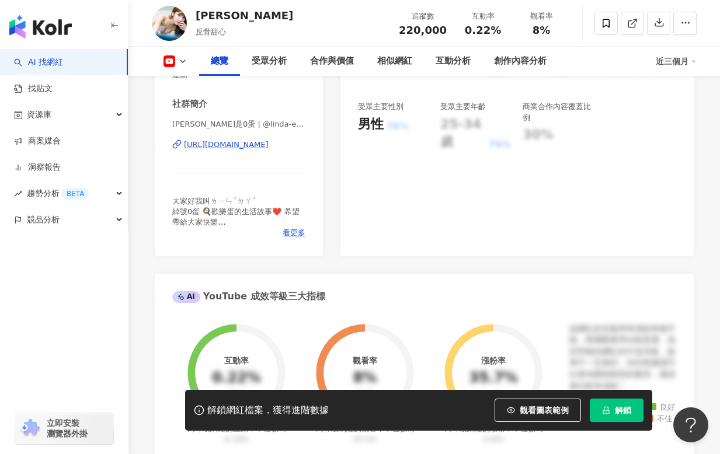
click at [266, 139] on div "[URL][DOMAIN_NAME]" at bounding box center [226, 144] width 85 height 11
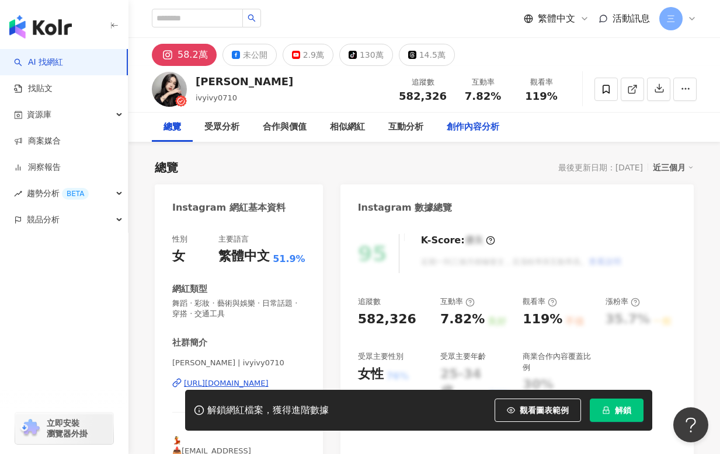
click at [316, 57] on div "2.9萬" at bounding box center [313, 55] width 21 height 16
click at [303, 57] on div "2.9萬" at bounding box center [313, 55] width 21 height 16
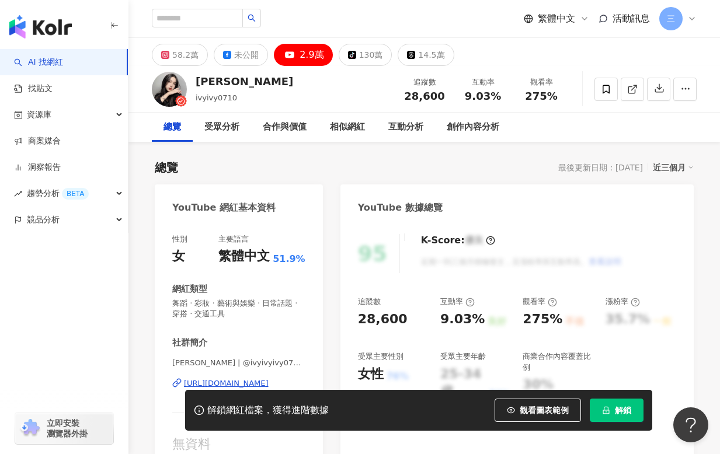
scroll to position [140, 0]
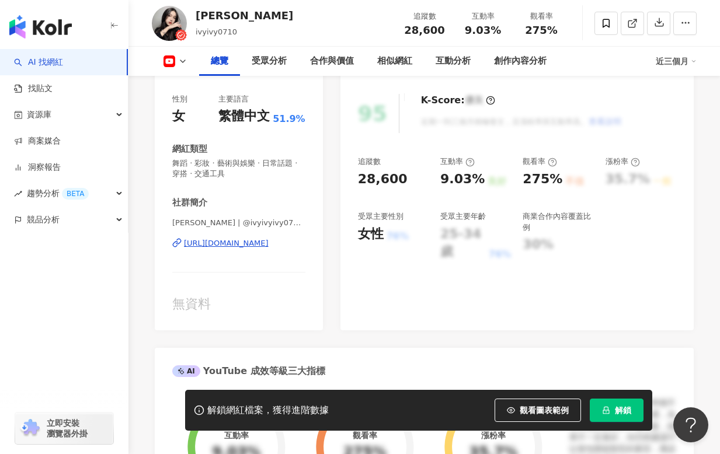
click at [231, 245] on div "[URL][DOMAIN_NAME]" at bounding box center [226, 243] width 85 height 11
drag, startPoint x: 198, startPoint y: 16, endPoint x: 248, endPoint y: 14, distance: 49.7
click at [248, 14] on div "[PERSON_NAME]ivyivy0710 追蹤數 28,600 互動率 9.03% 觀看率 275%" at bounding box center [423, 23] width 591 height 46
copy div "[PERSON_NAME]"
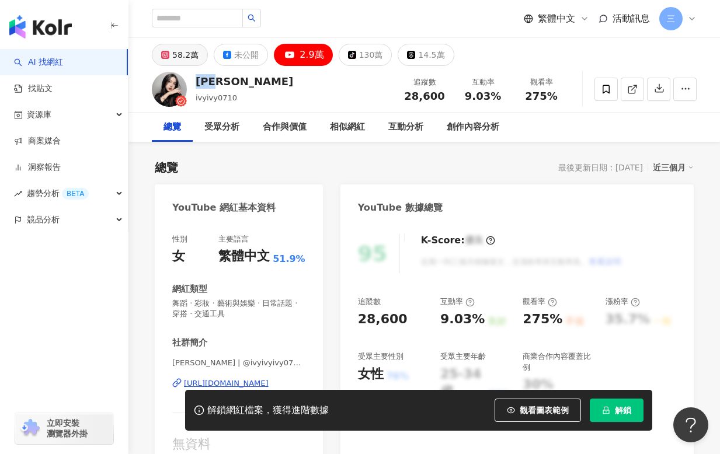
click at [167, 60] on button "58.2萬" at bounding box center [180, 55] width 56 height 22
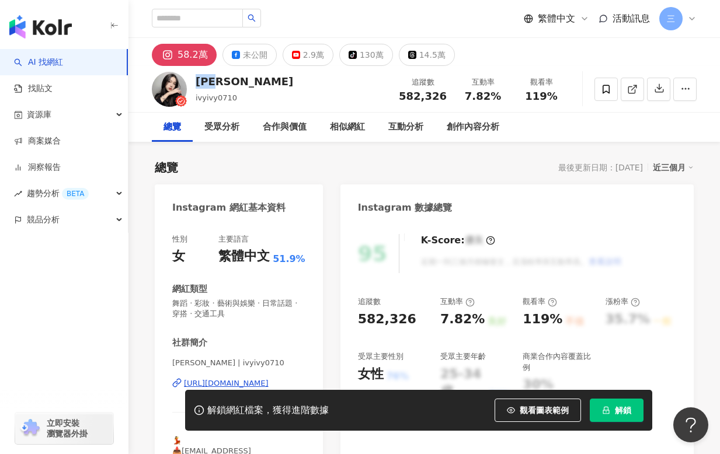
click at [243, 382] on div "[URL][DOMAIN_NAME]" at bounding box center [226, 383] width 85 height 11
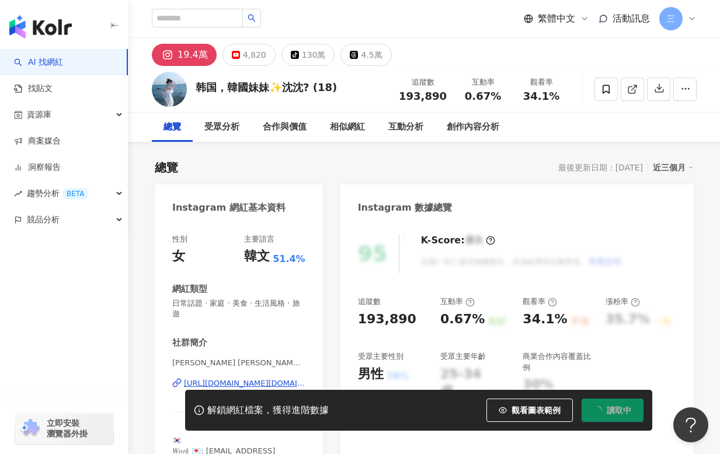
scroll to position [1, 0]
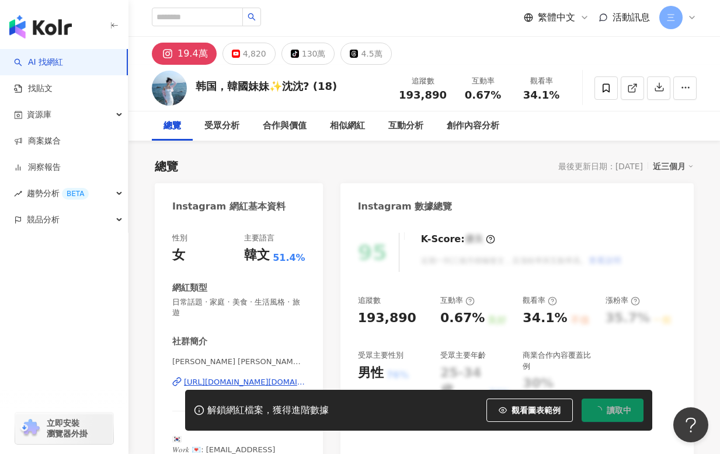
click at [239, 57] on button "4,820" at bounding box center [248, 54] width 53 height 22
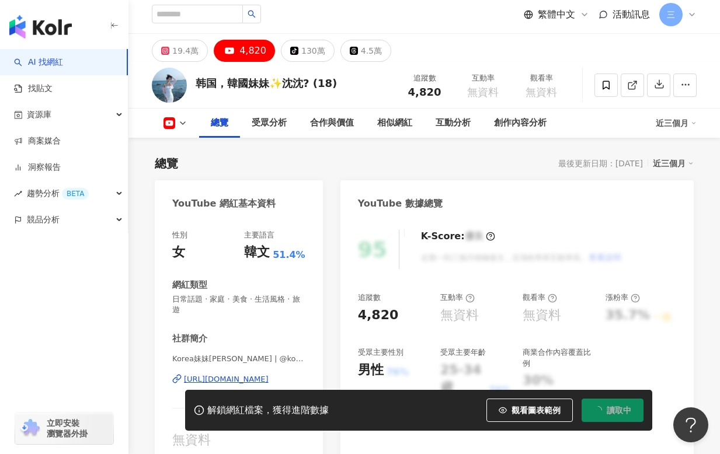
scroll to position [135, 0]
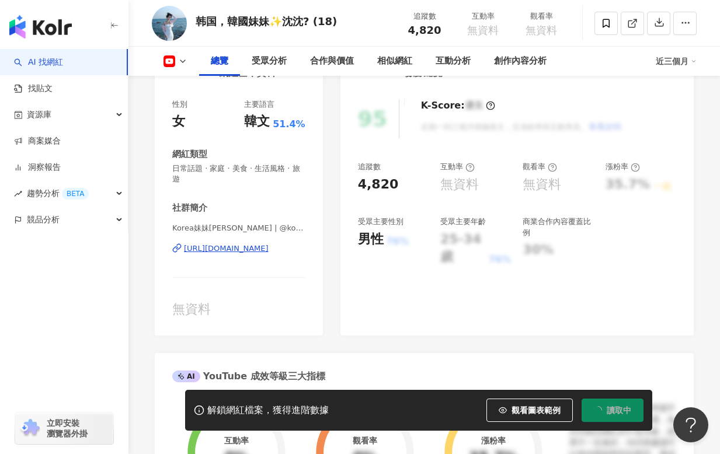
click at [235, 243] on div "https://www.youtube.com/channel/UCeq8ecXiksTa3wxqBntONlA" at bounding box center [226, 248] width 85 height 11
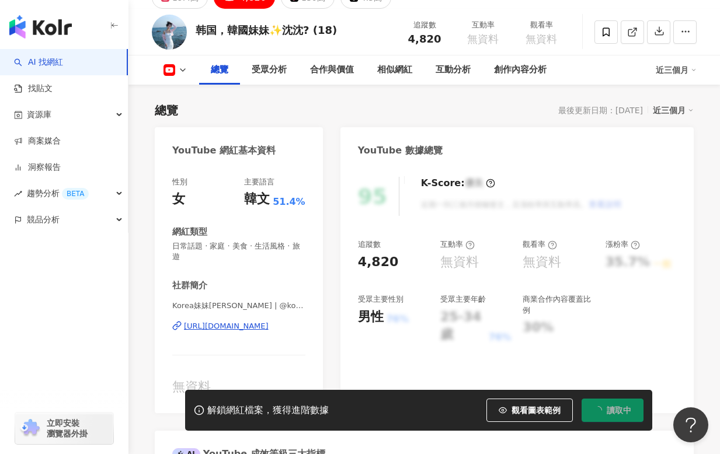
scroll to position [0, 0]
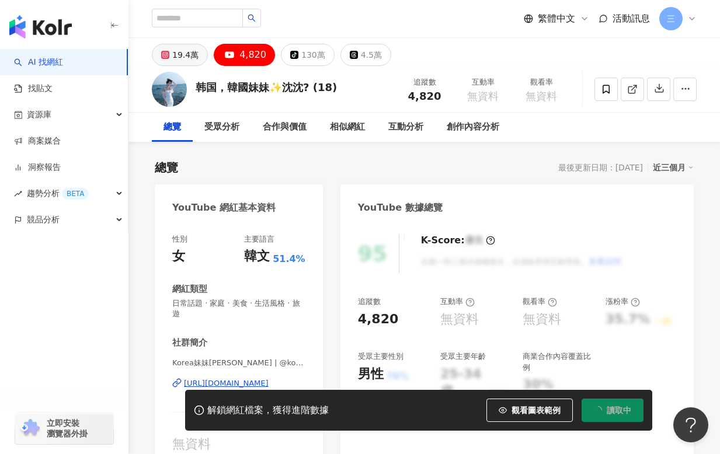
click at [187, 57] on div "19.4萬" at bounding box center [185, 55] width 26 height 16
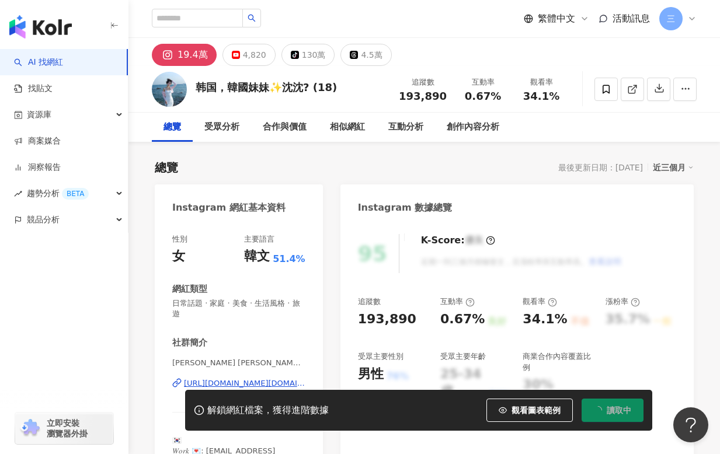
click at [233, 378] on div "https://www.instagram.com/sim.sim170/" at bounding box center [244, 383] width 121 height 11
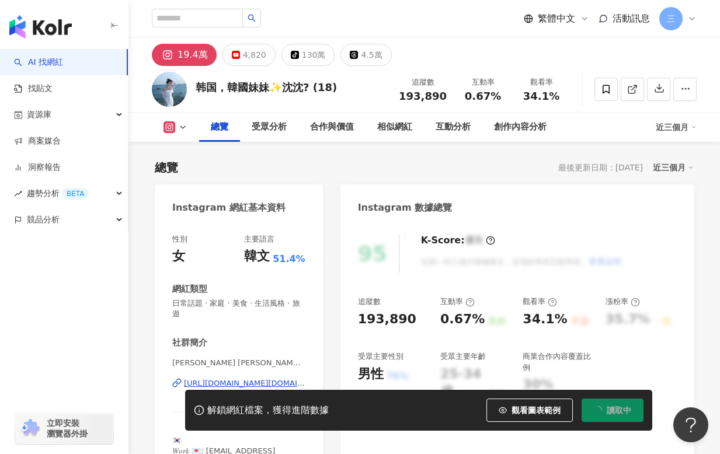
scroll to position [126, 0]
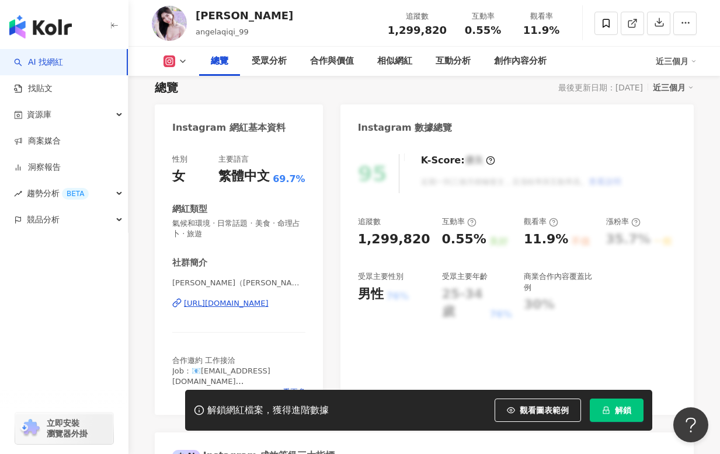
scroll to position [95, 0]
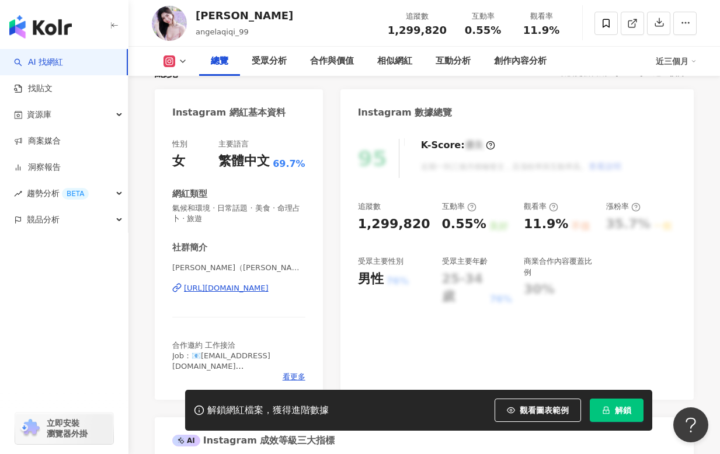
click at [211, 287] on div "https://www.instagram.com/angelachong_99/" at bounding box center [226, 288] width 85 height 11
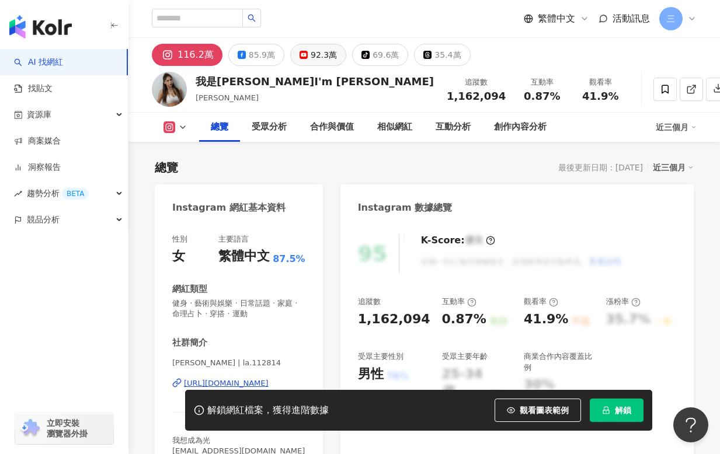
click at [313, 58] on div "92.3萬" at bounding box center [324, 55] width 26 height 16
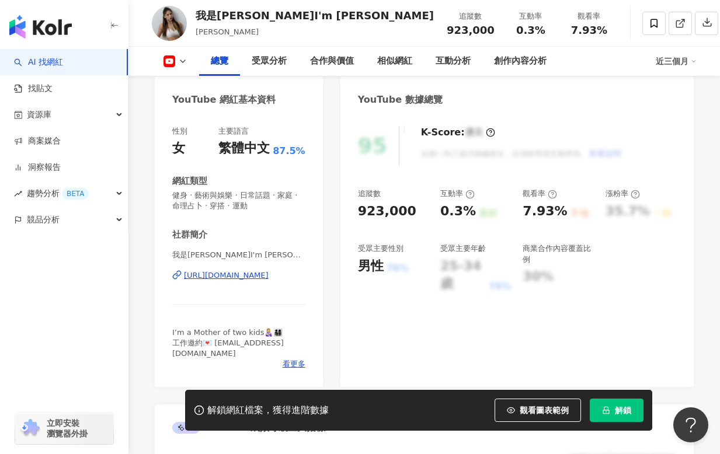
scroll to position [197, 0]
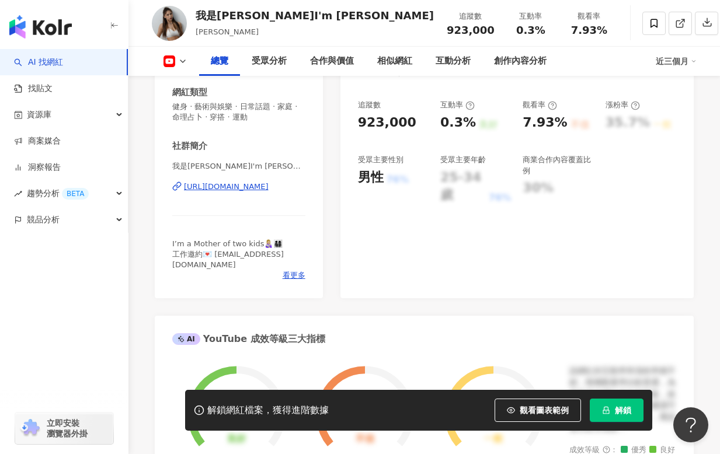
click at [247, 189] on div "[URL][DOMAIN_NAME]" at bounding box center [226, 187] width 85 height 11
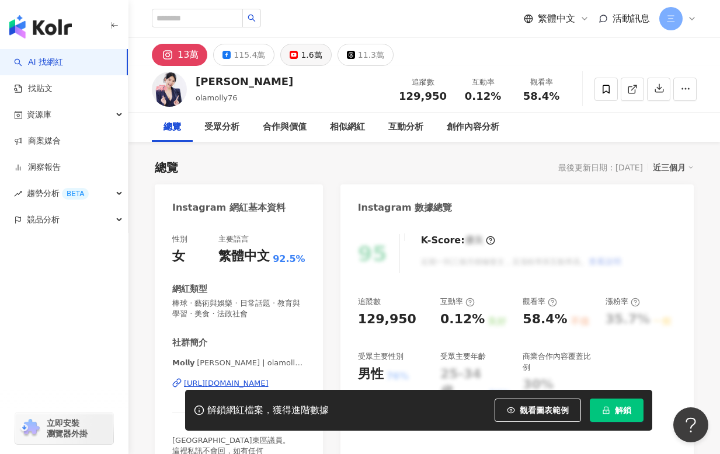
click at [294, 57] on button "1.6萬" at bounding box center [305, 55] width 51 height 22
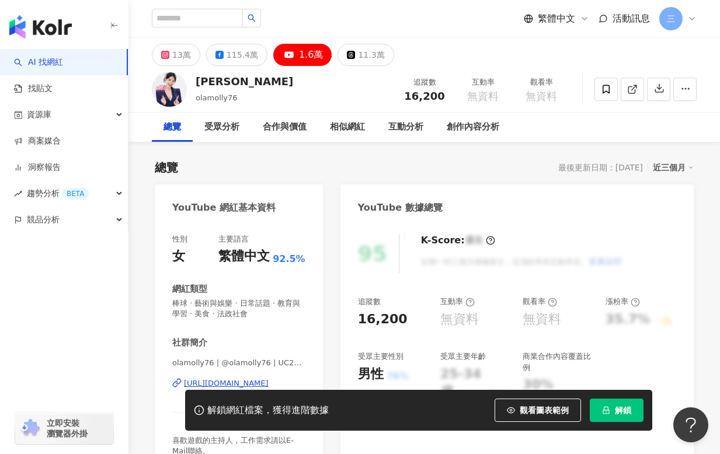
click at [236, 381] on div "[URL][DOMAIN_NAME]" at bounding box center [226, 383] width 85 height 11
